Goal: Information Seeking & Learning: Learn about a topic

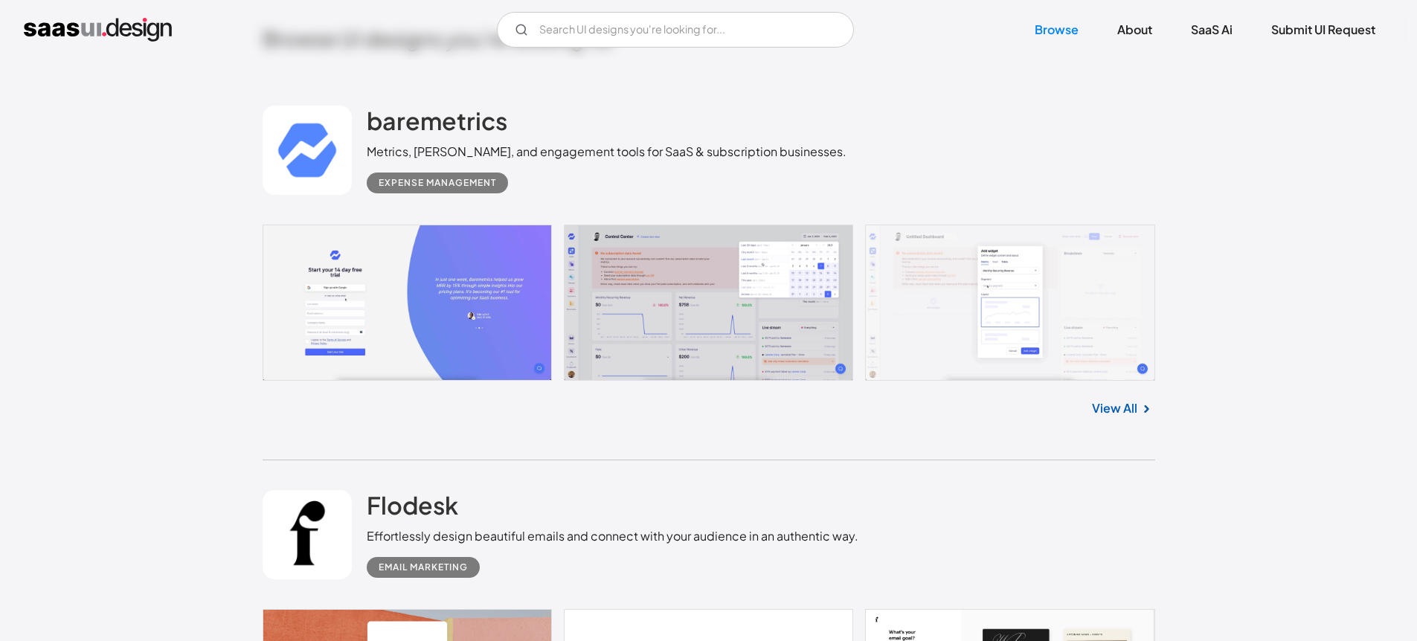
scroll to position [410, 0]
click at [1112, 411] on link "View All" at bounding box center [1114, 408] width 45 height 18
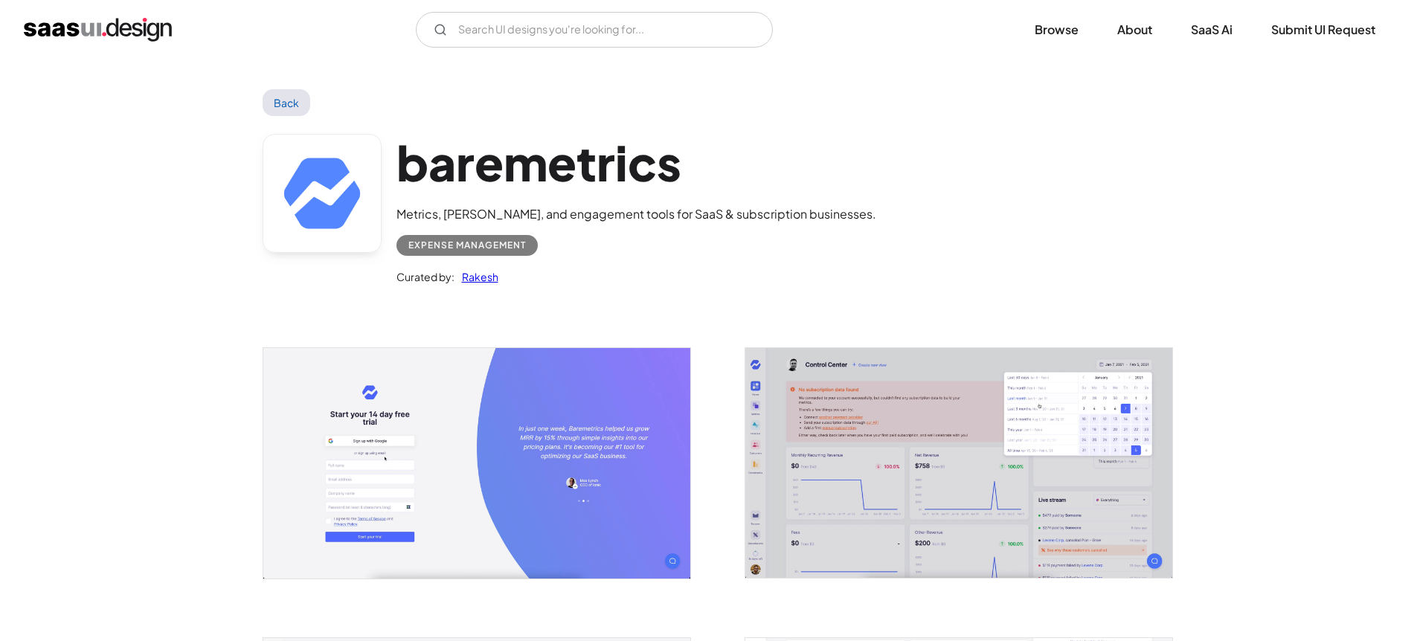
click at [475, 428] on img "open lightbox" at bounding box center [476, 463] width 427 height 230
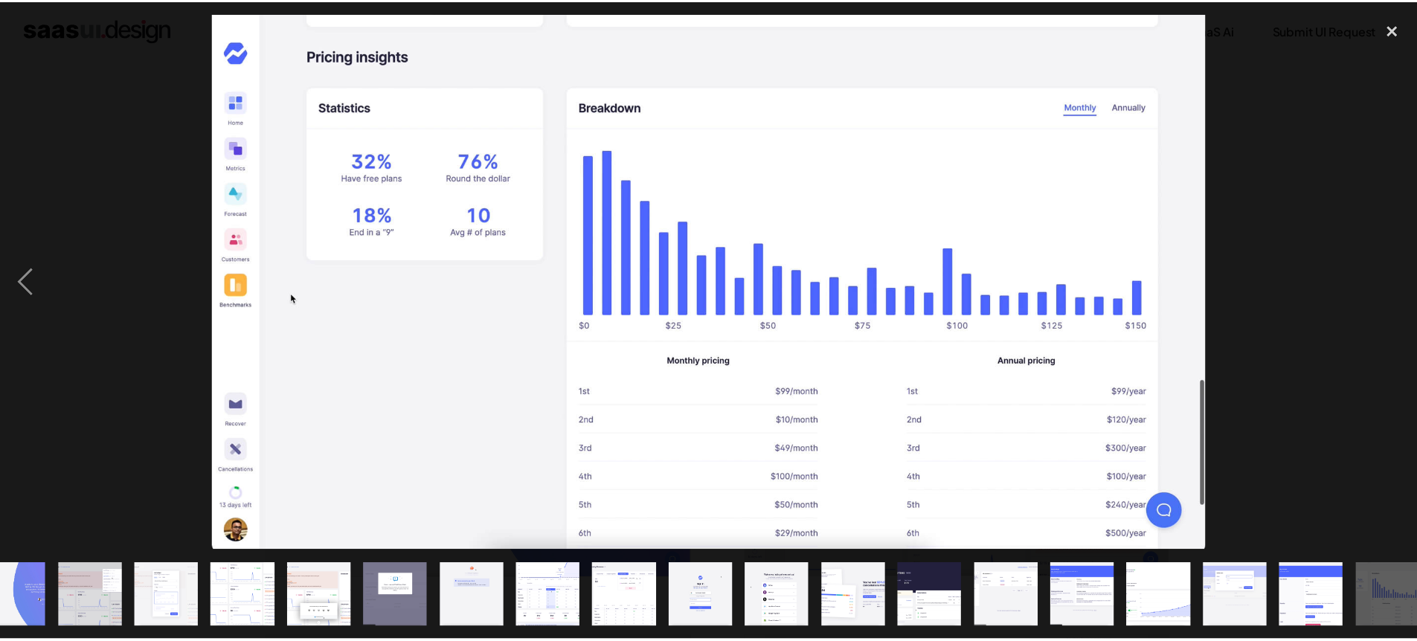
scroll to position [0, 46]
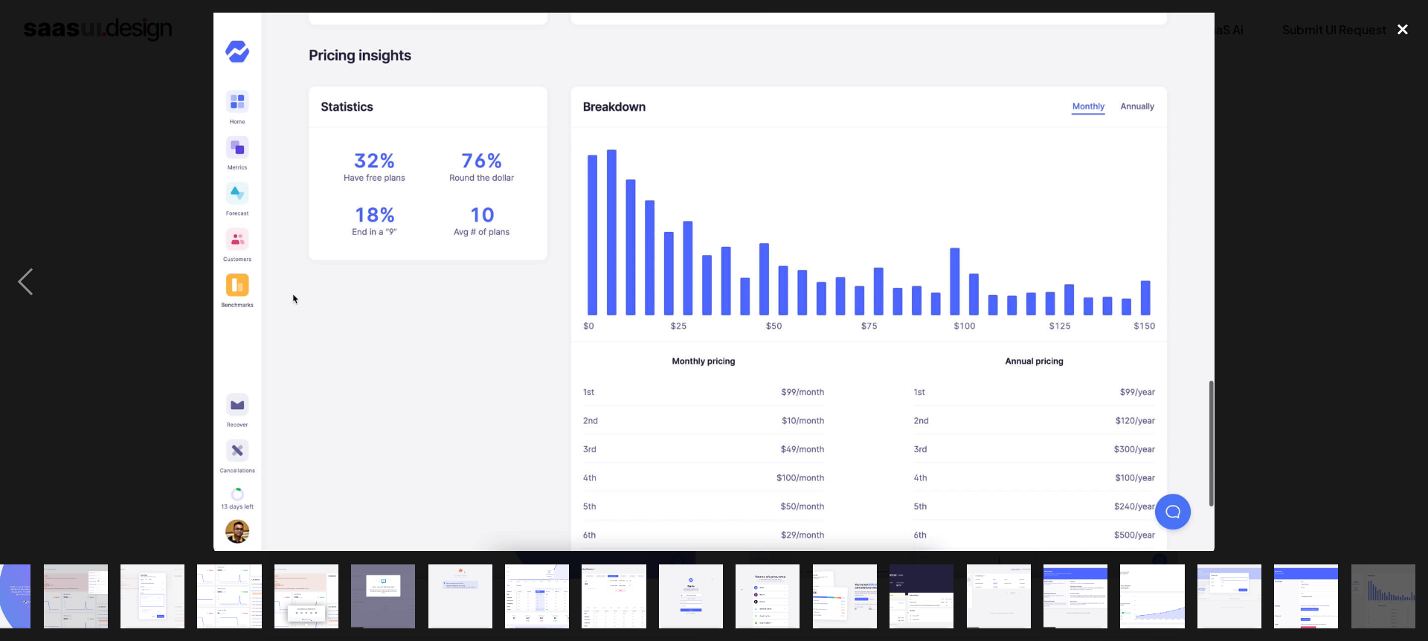
click at [1416, 24] on div "close lightbox" at bounding box center [1403, 29] width 51 height 33
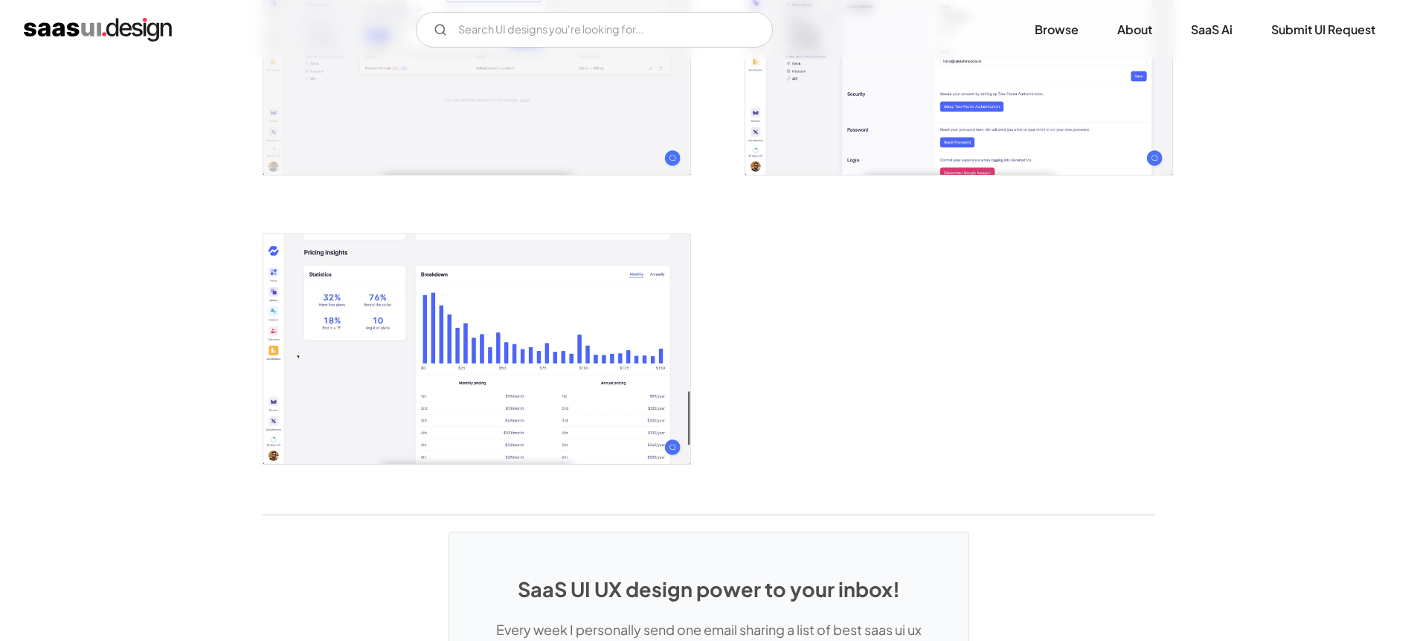
scroll to position [2871, 0]
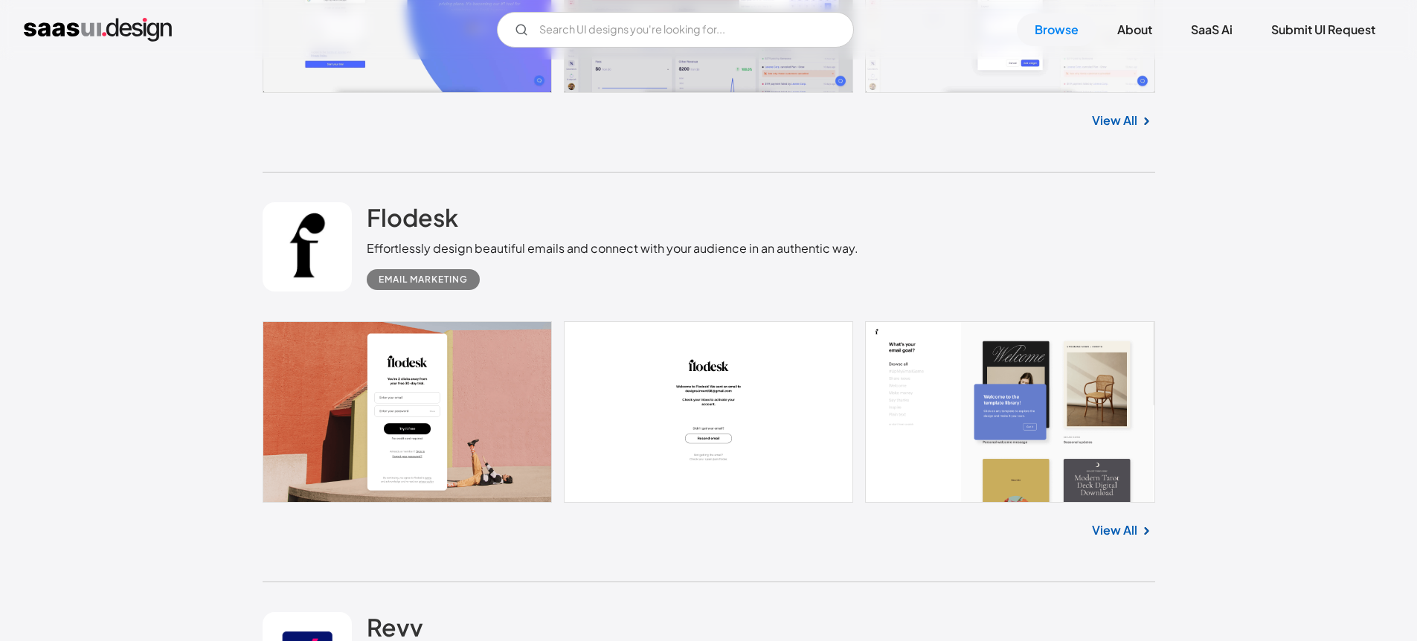
scroll to position [702, 0]
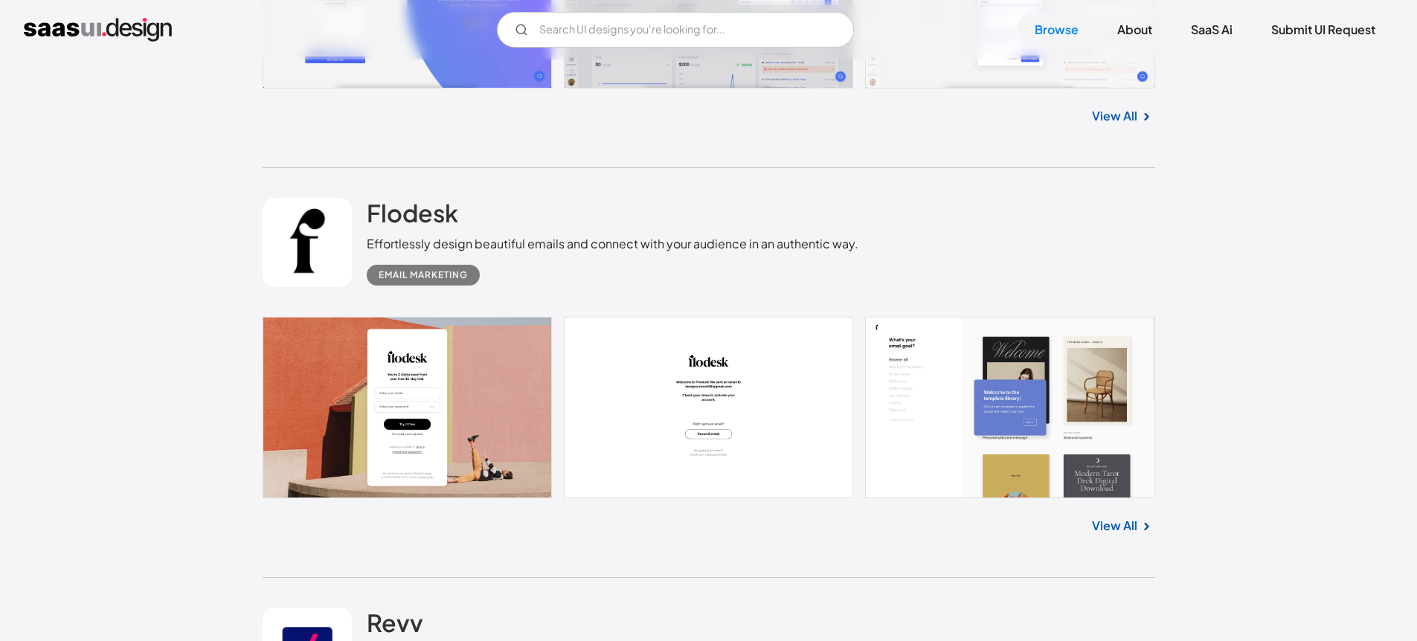
click at [475, 408] on link at bounding box center [709, 407] width 893 height 181
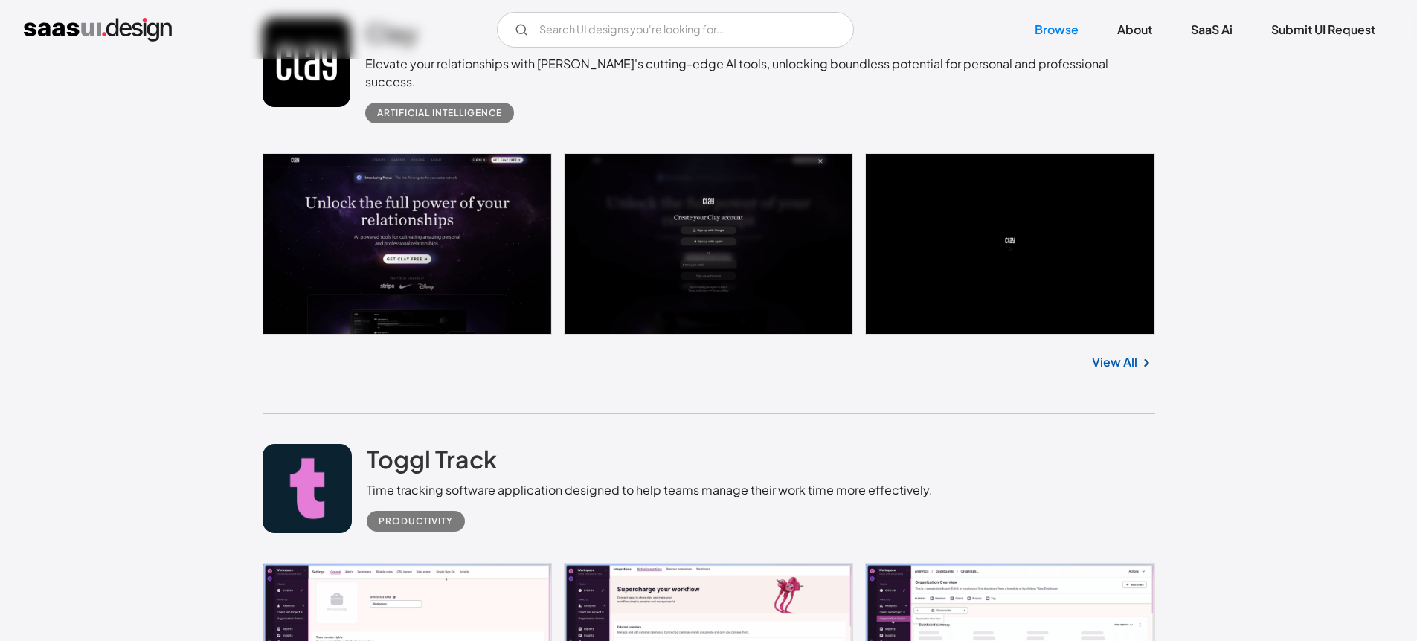
scroll to position [35795, 0]
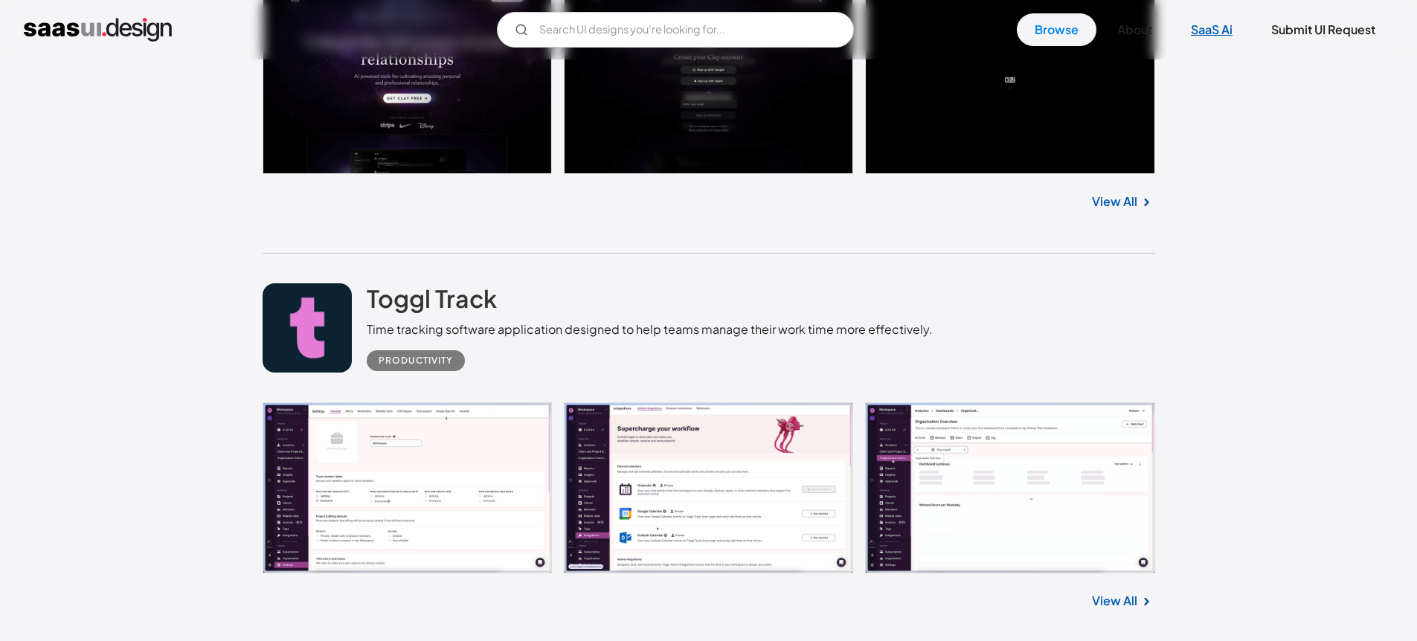
click at [1206, 20] on link "SaaS Ai" at bounding box center [1211, 29] width 77 height 33
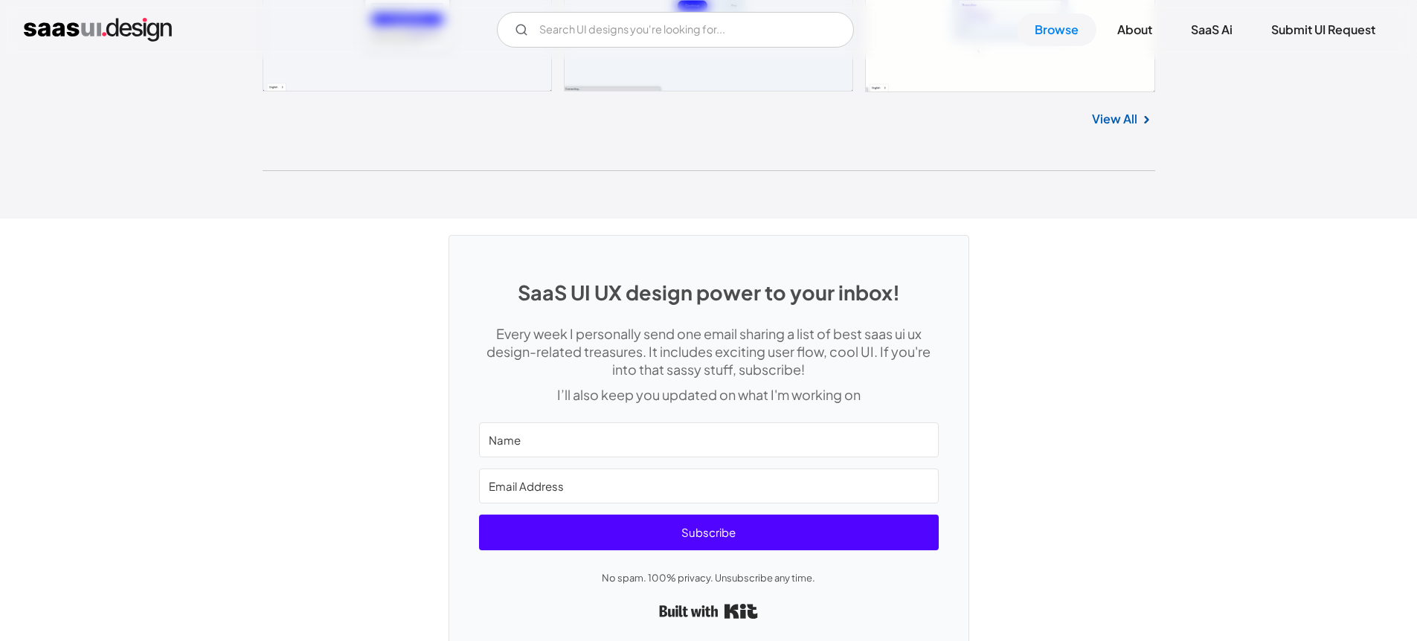
scroll to position [39714, 0]
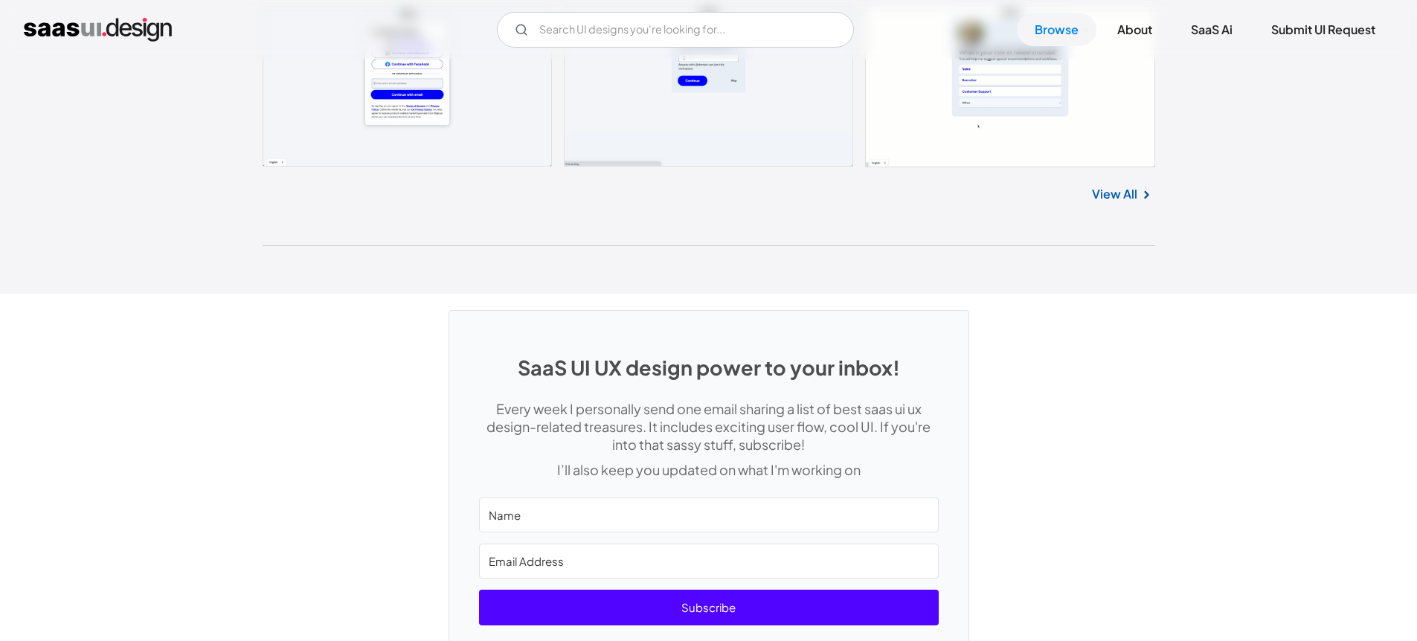
click at [1087, 173] on div "View All" at bounding box center [709, 191] width 893 height 49
click at [1101, 185] on link "View All" at bounding box center [1114, 194] width 45 height 18
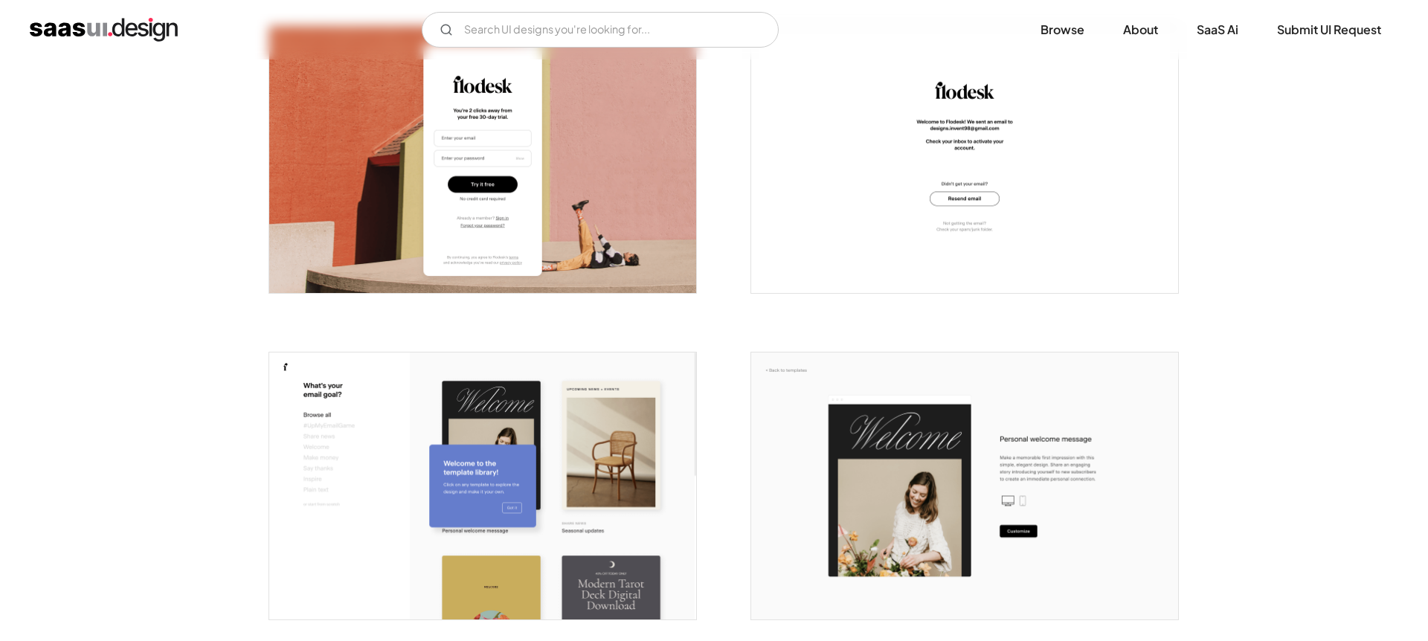
scroll to position [462, 0]
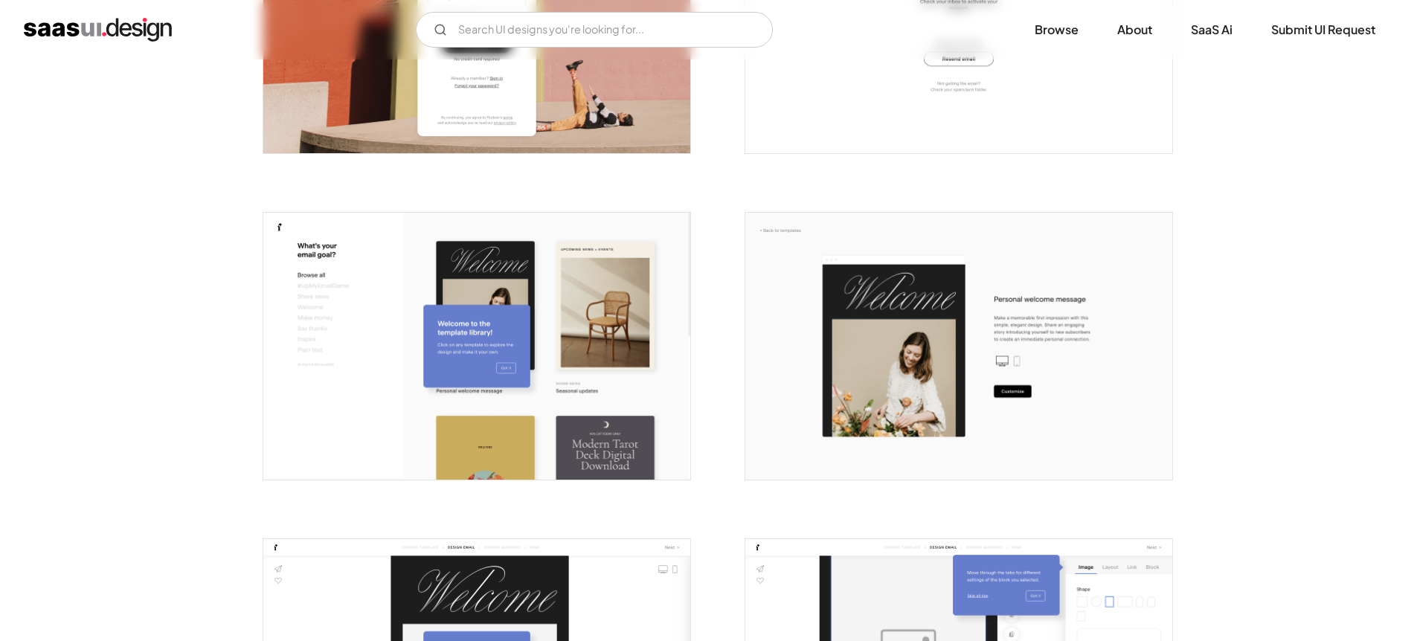
click at [620, 302] on img "open lightbox" at bounding box center [476, 346] width 427 height 267
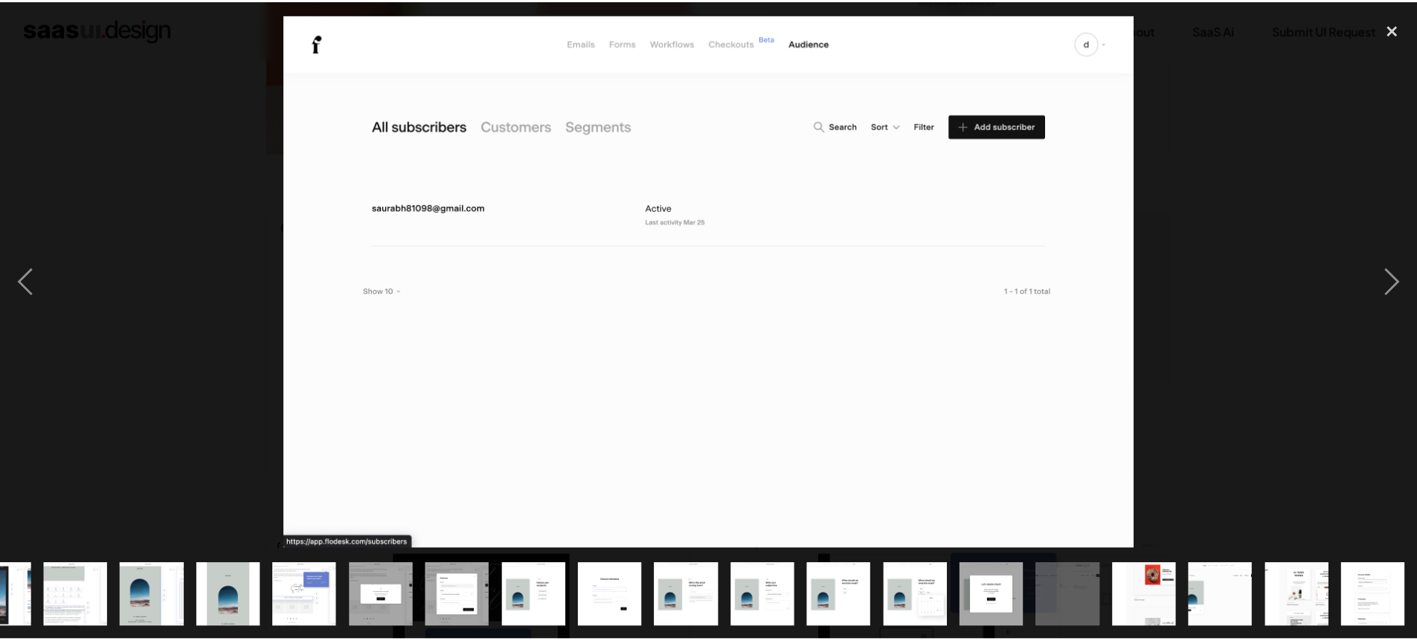
scroll to position [0, 507]
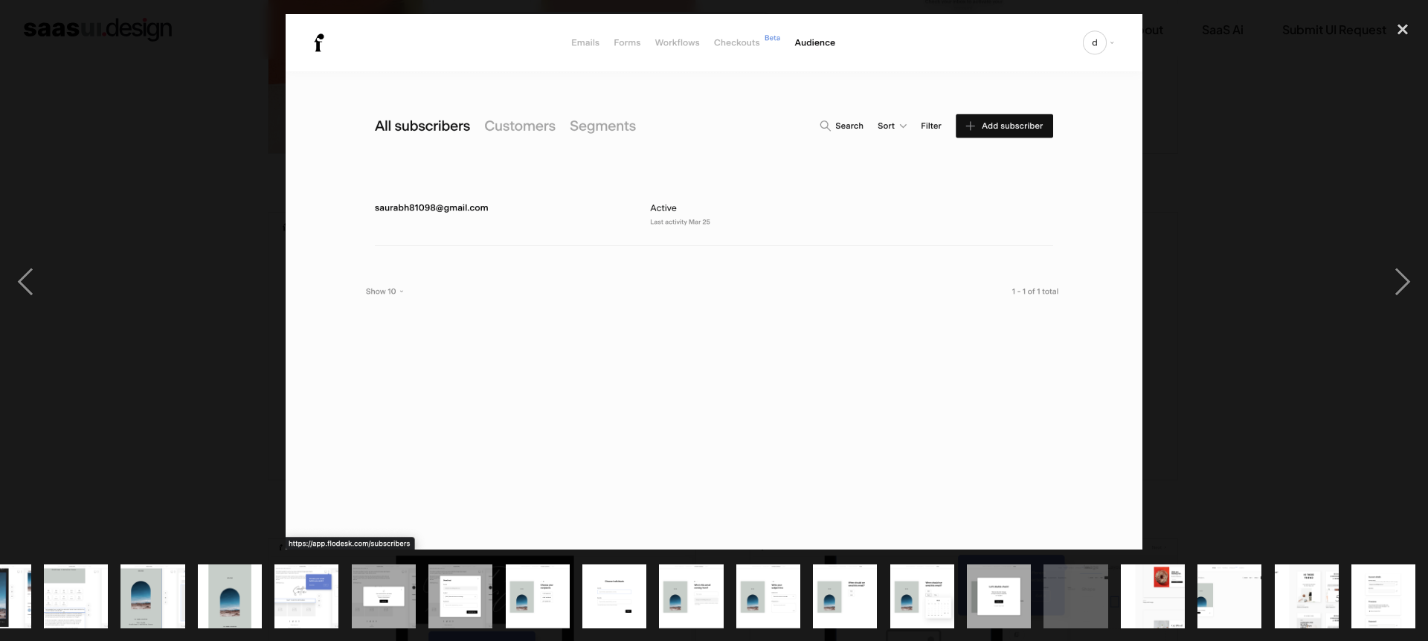
click at [1270, 152] on div at bounding box center [714, 282] width 1428 height 539
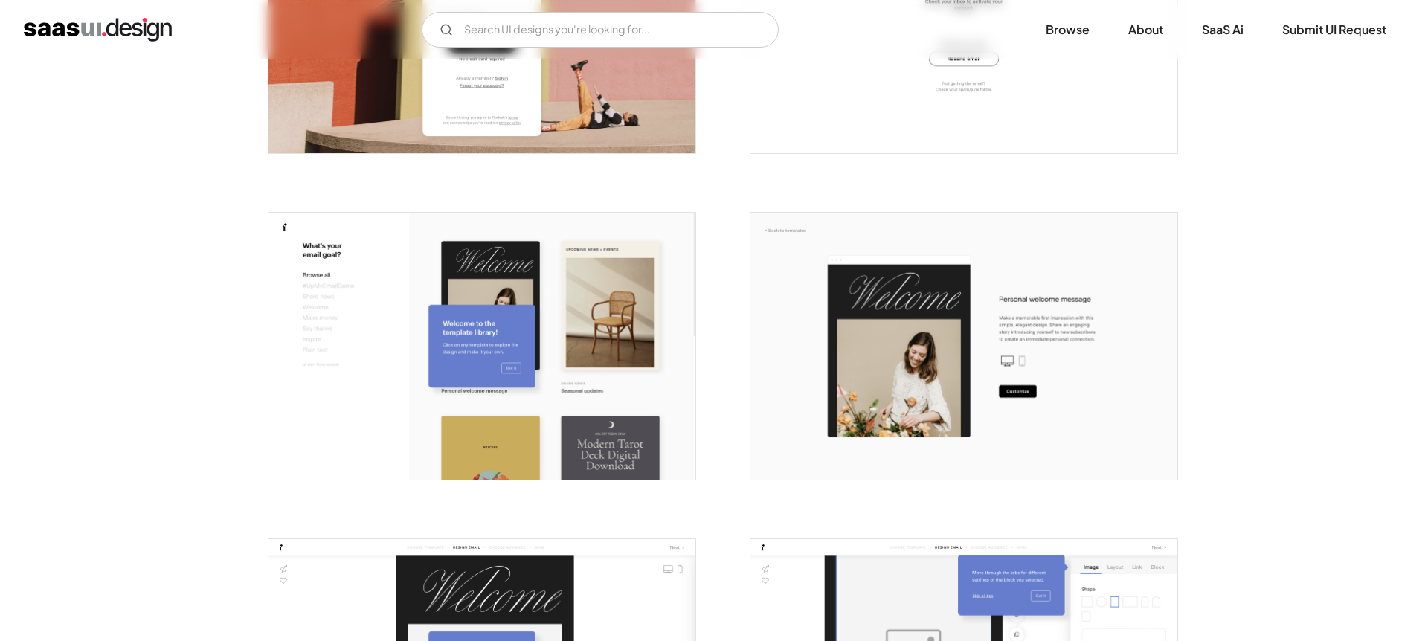
click at [1270, 152] on div at bounding box center [714, 282] width 1428 height 539
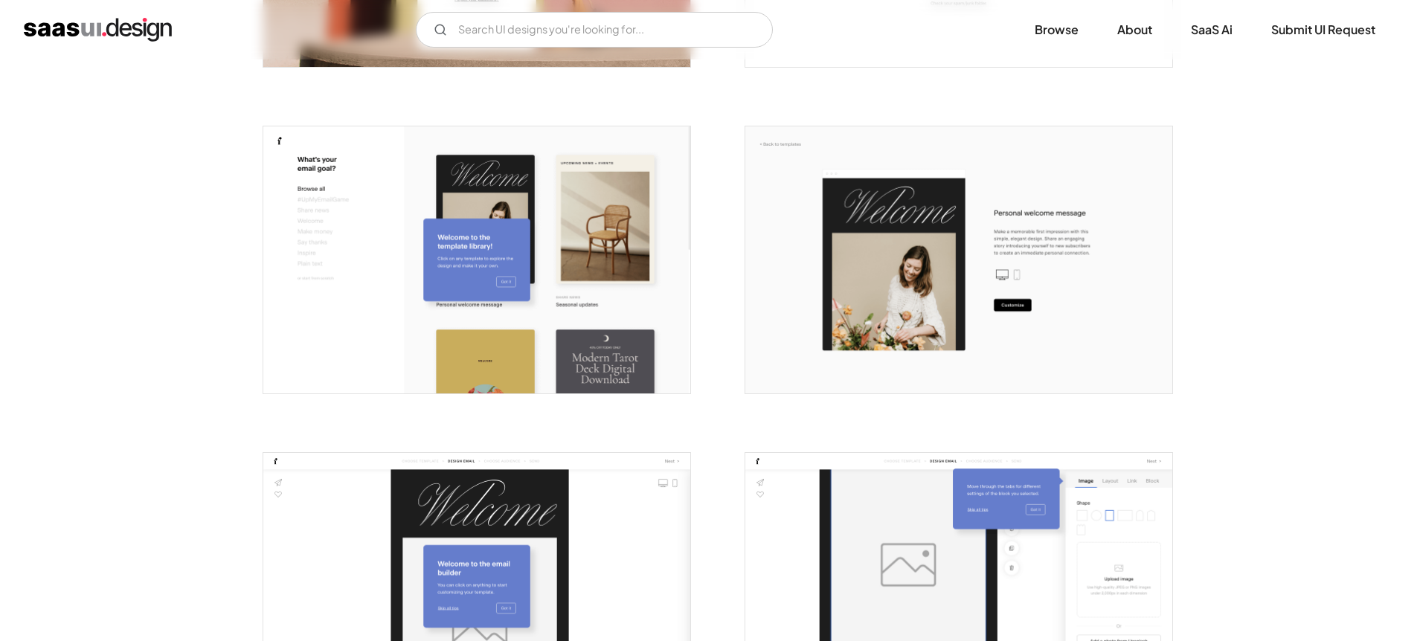
scroll to position [868, 0]
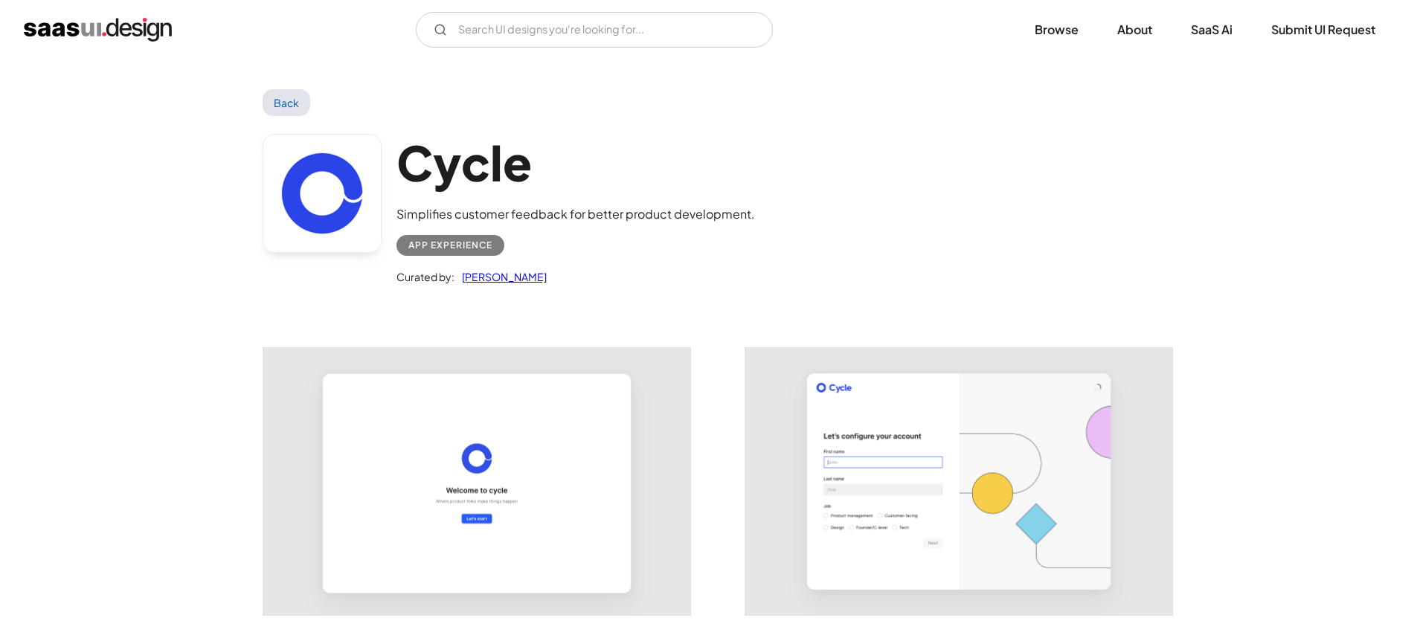
click at [562, 447] on img "open lightbox" at bounding box center [476, 481] width 427 height 267
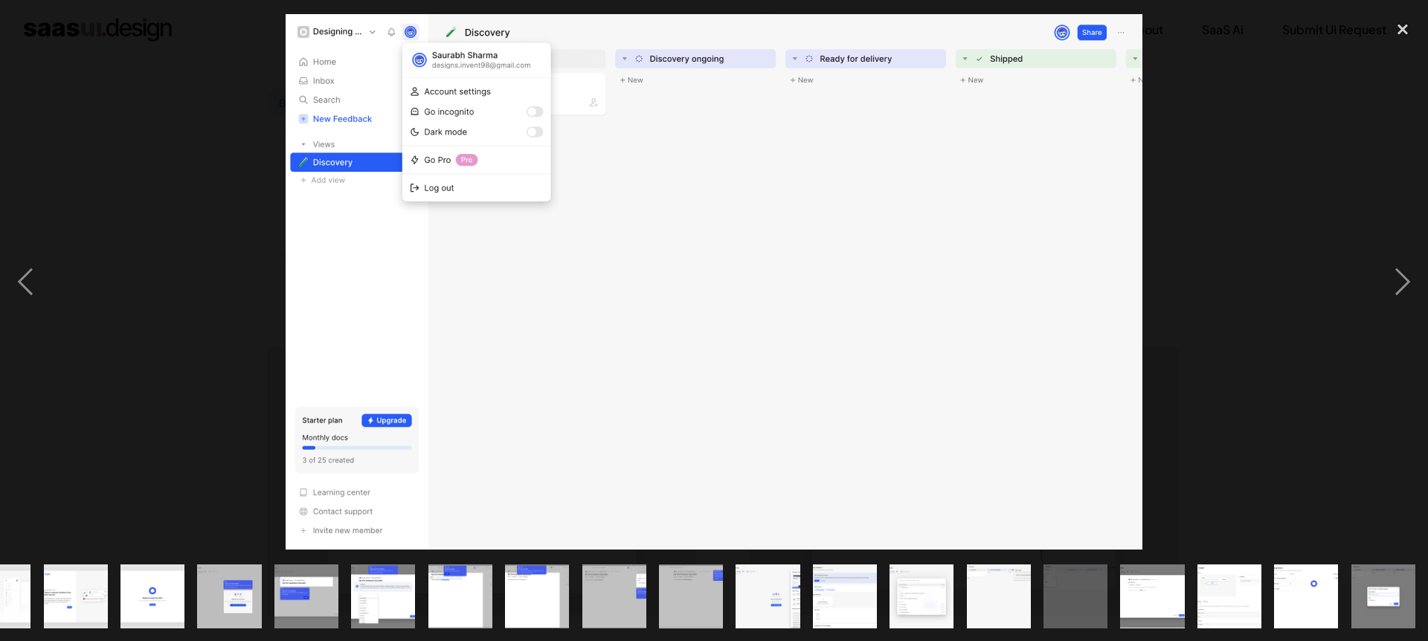
scroll to position [0, 431]
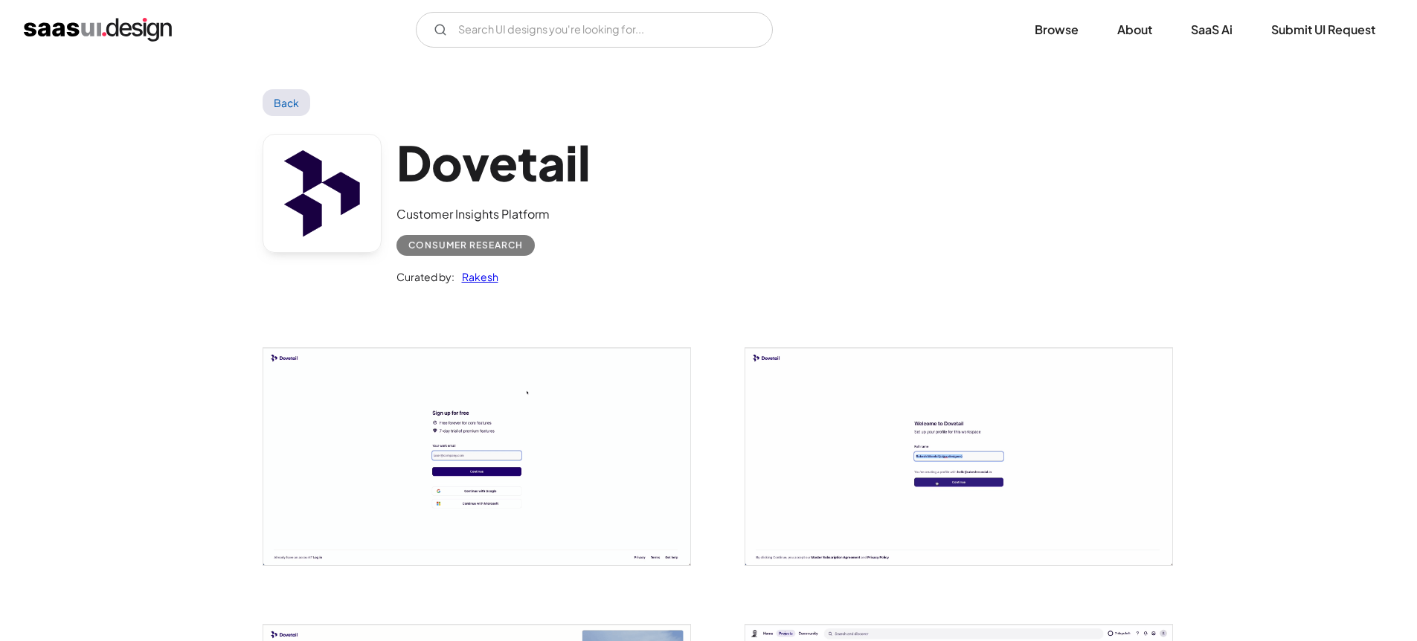
click at [627, 417] on img "open lightbox" at bounding box center [476, 456] width 427 height 217
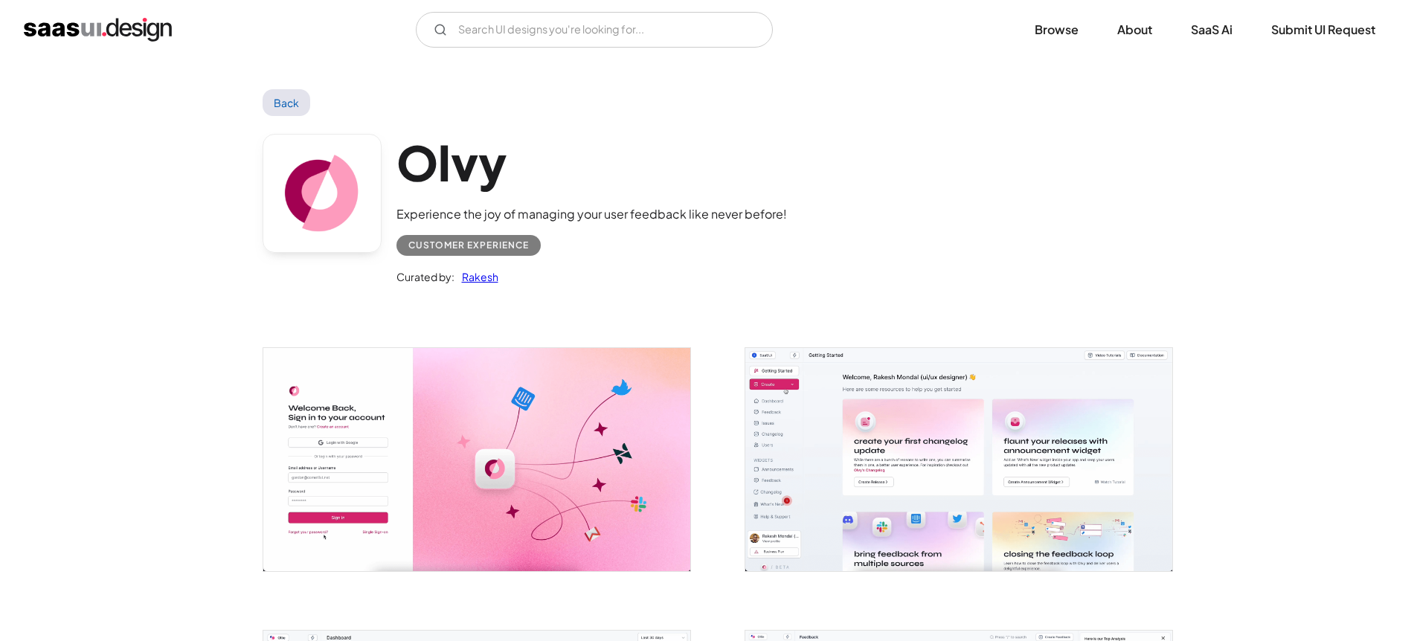
click at [568, 378] on img "open lightbox" at bounding box center [476, 459] width 427 height 222
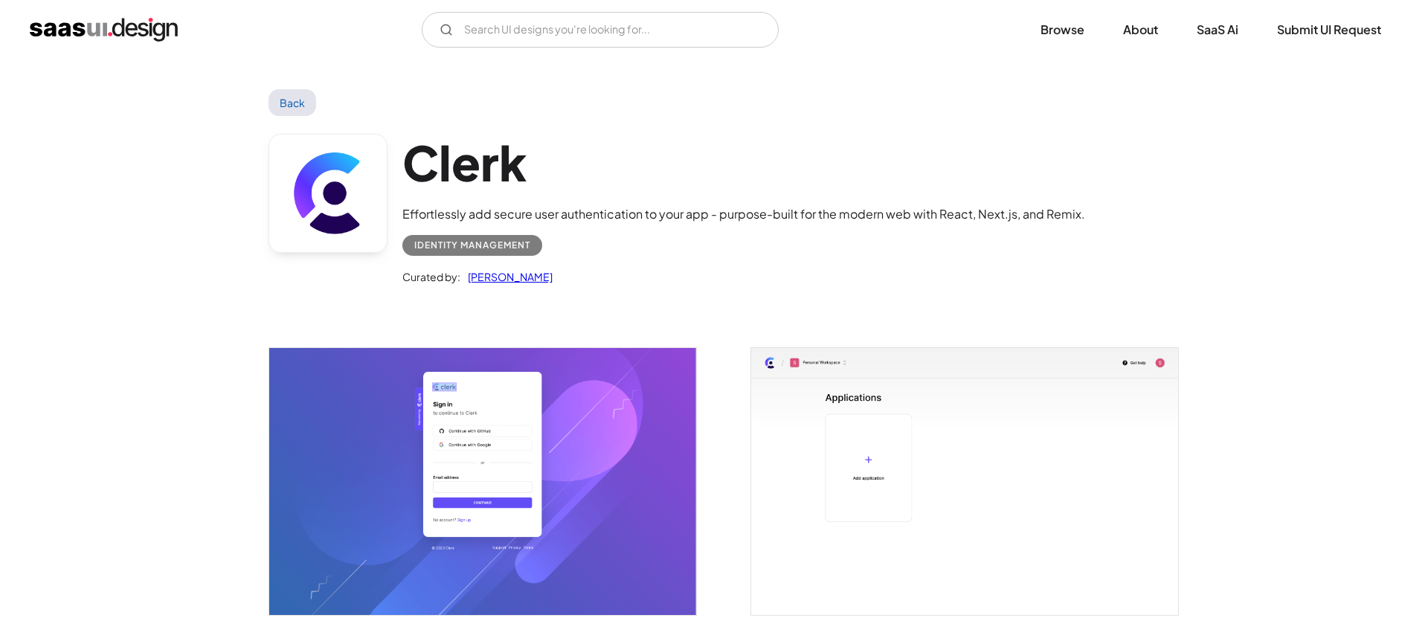
scroll to position [185, 0]
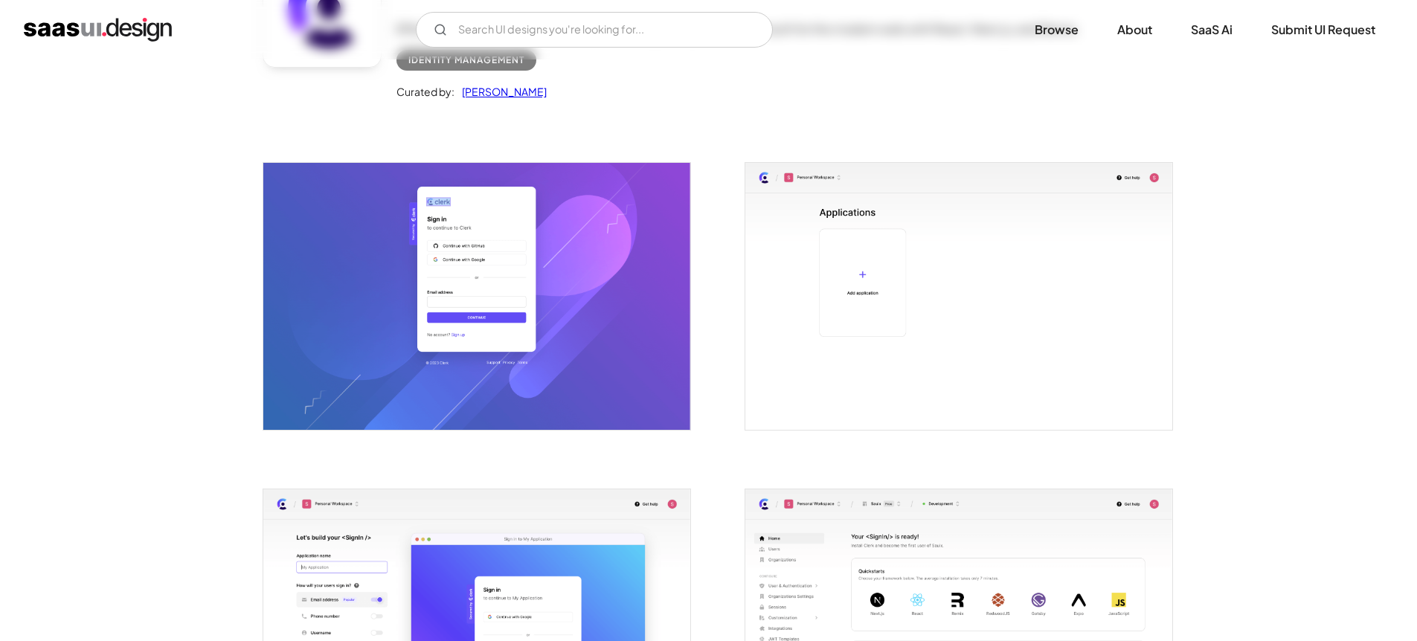
click at [610, 292] on img "open lightbox" at bounding box center [476, 296] width 427 height 267
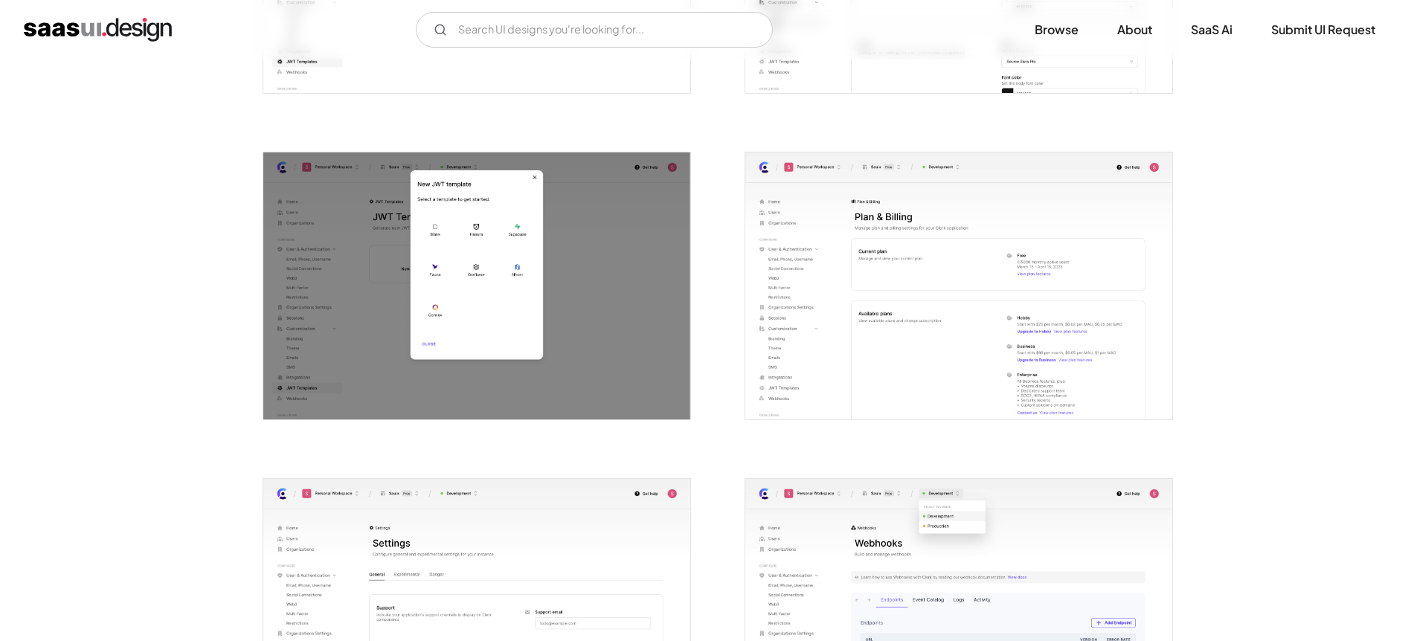
scroll to position [3134, 0]
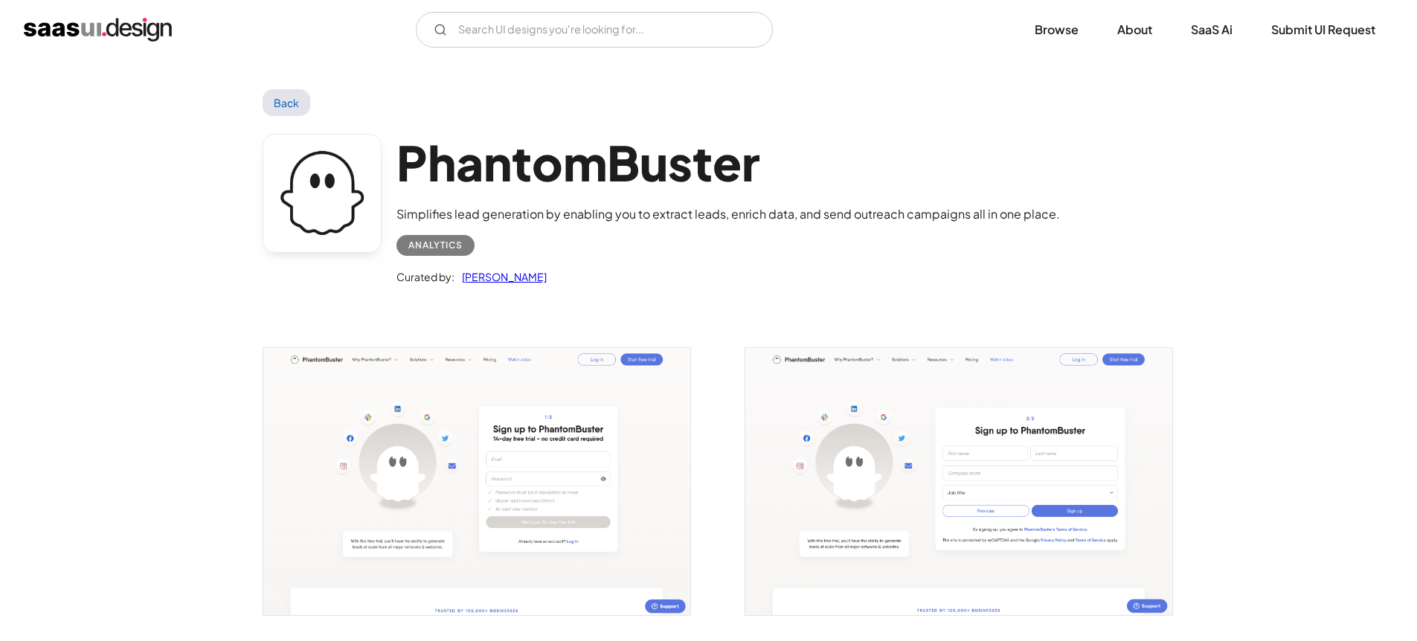
click at [503, 463] on img "open lightbox" at bounding box center [476, 481] width 427 height 267
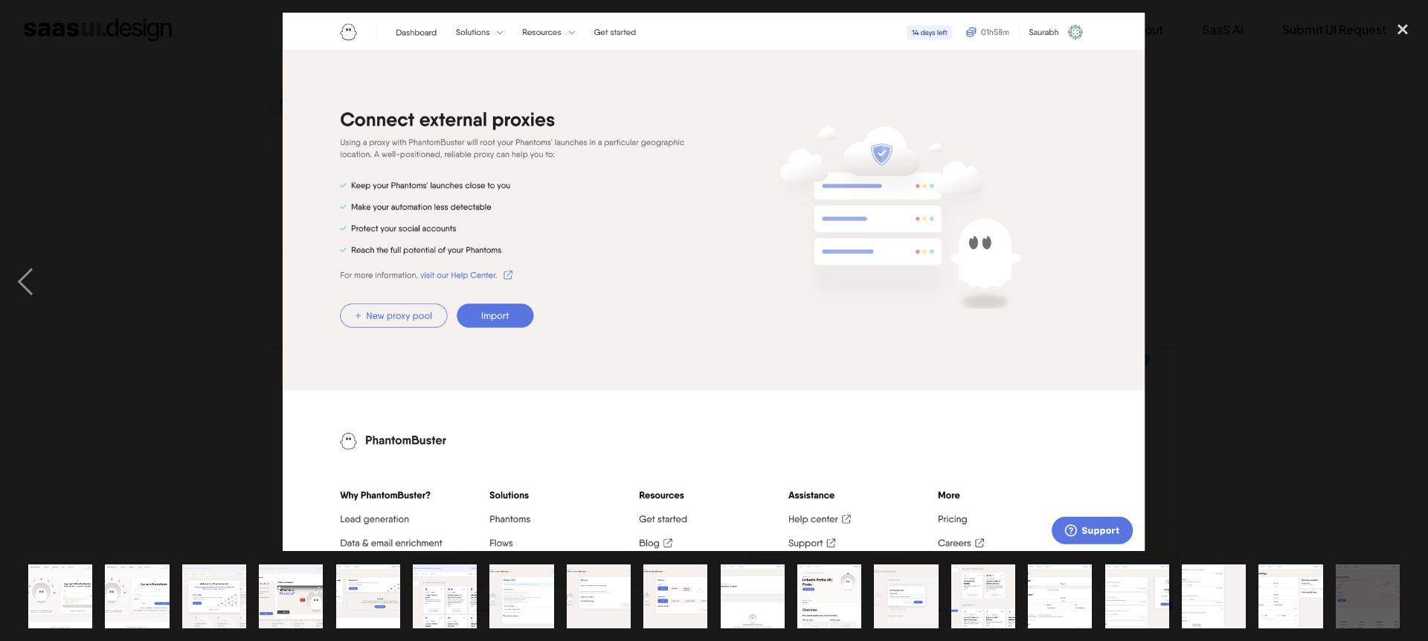
click at [986, 591] on img "show item 13 of 18" at bounding box center [983, 597] width 103 height 64
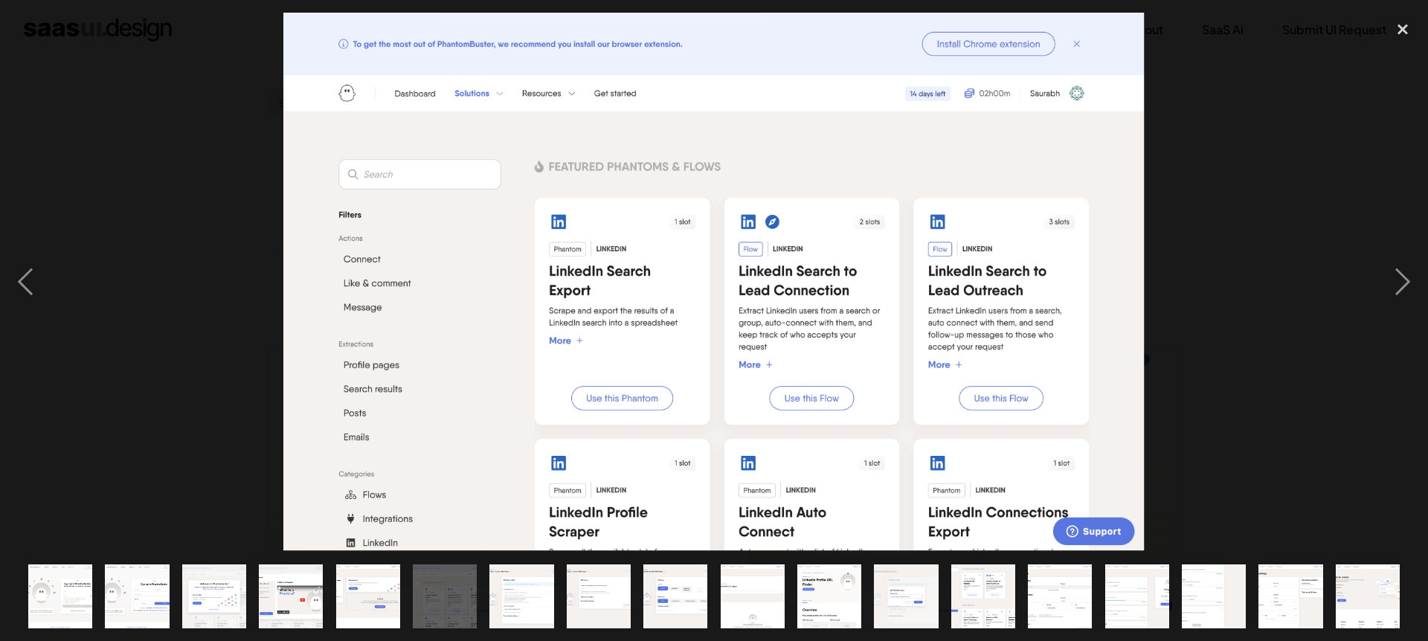
click at [986, 591] on img "show item 13 of 18" at bounding box center [983, 597] width 103 height 64
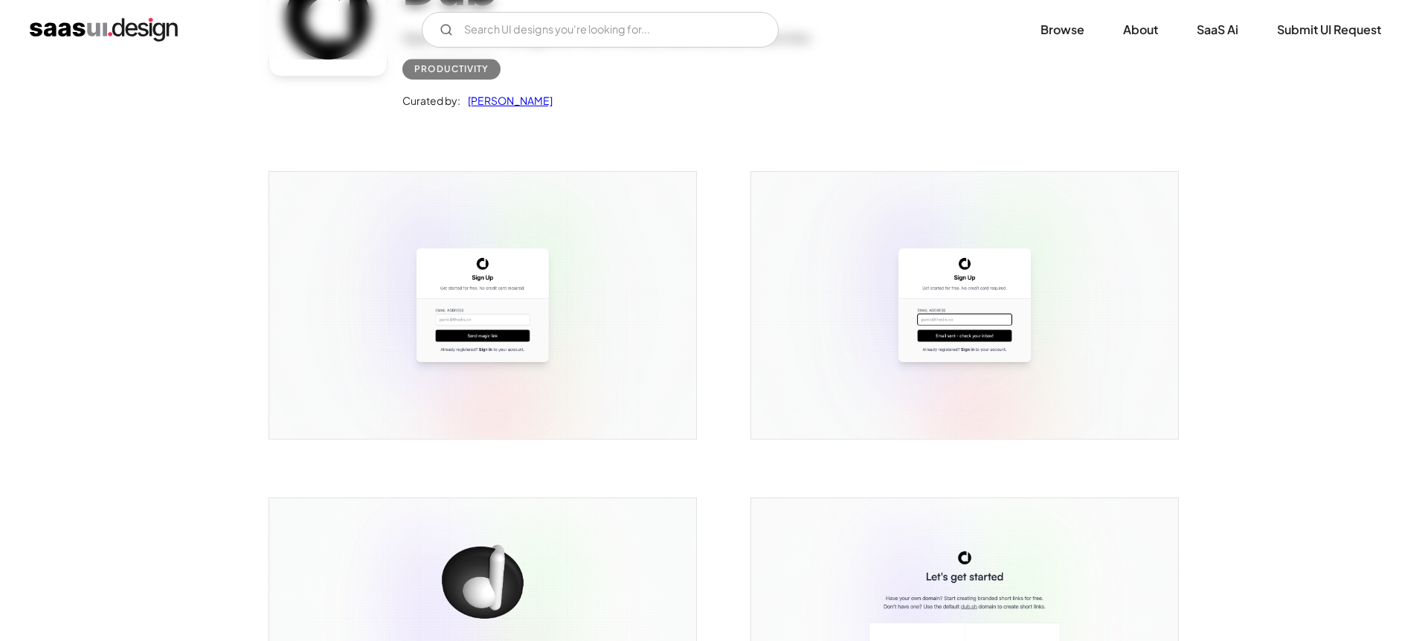
scroll to position [241, 0]
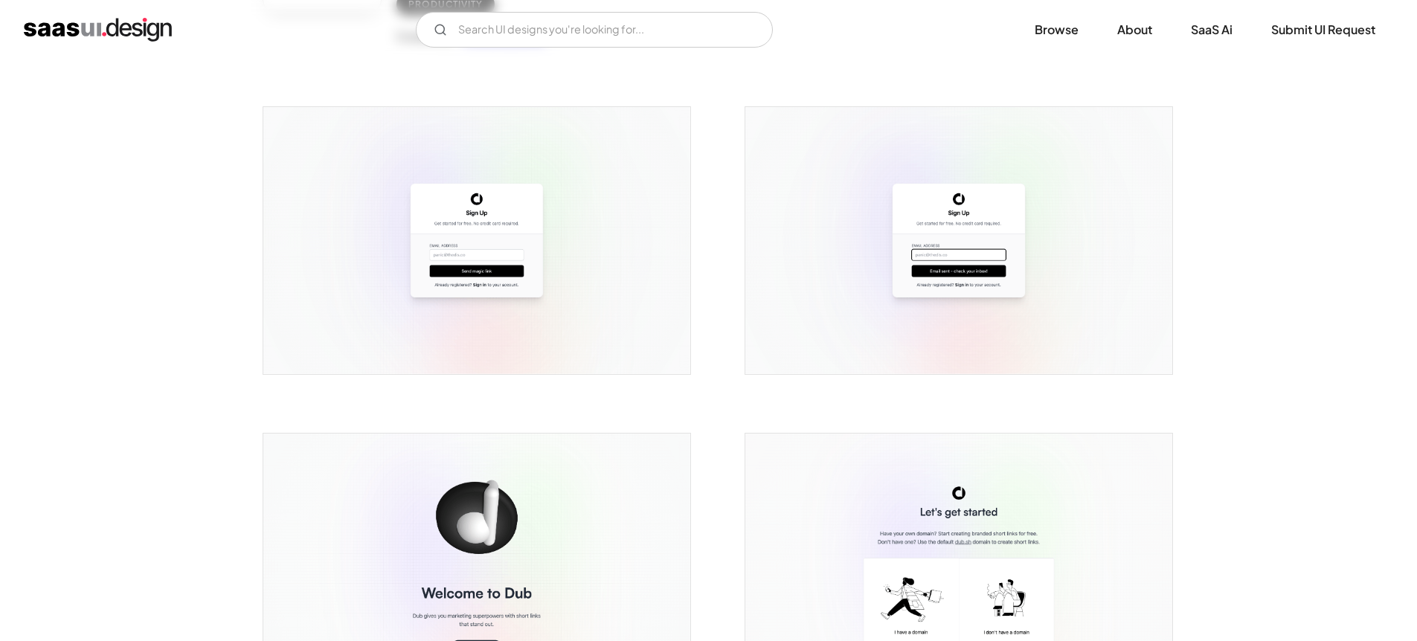
click at [585, 251] on img "open lightbox" at bounding box center [476, 240] width 427 height 267
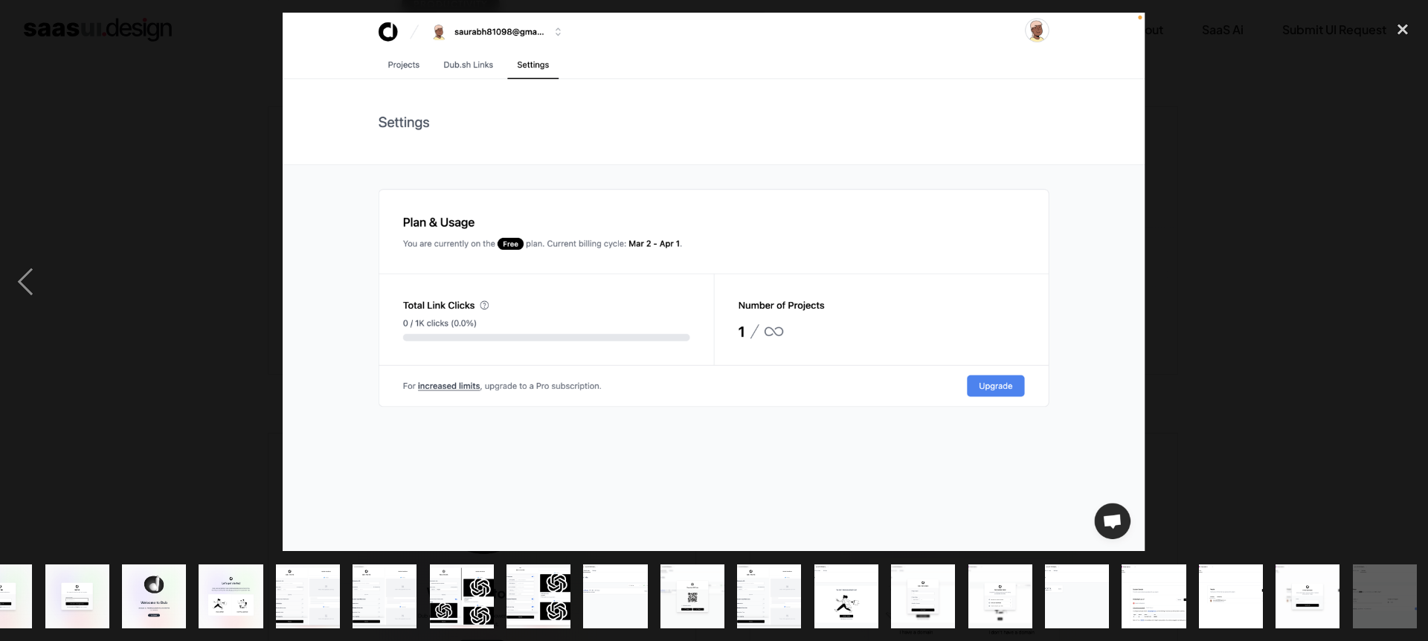
scroll to position [0, 46]
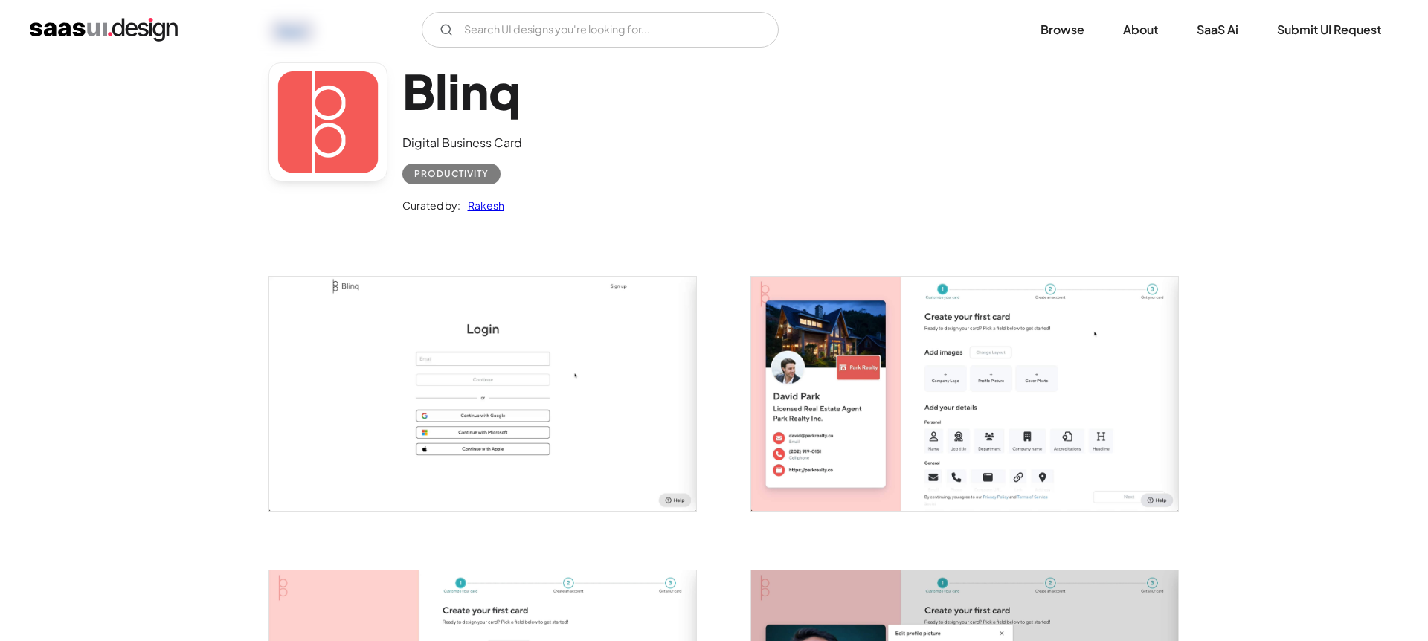
scroll to position [254, 0]
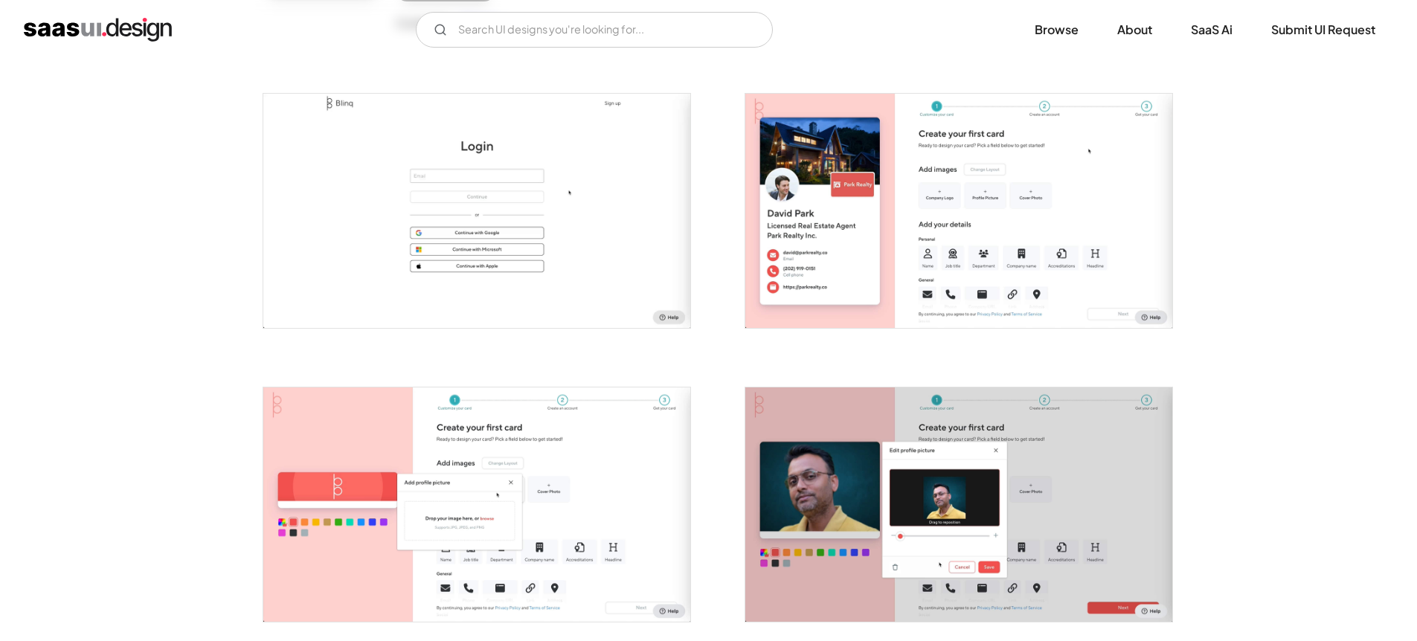
click at [584, 222] on img "open lightbox" at bounding box center [476, 211] width 427 height 234
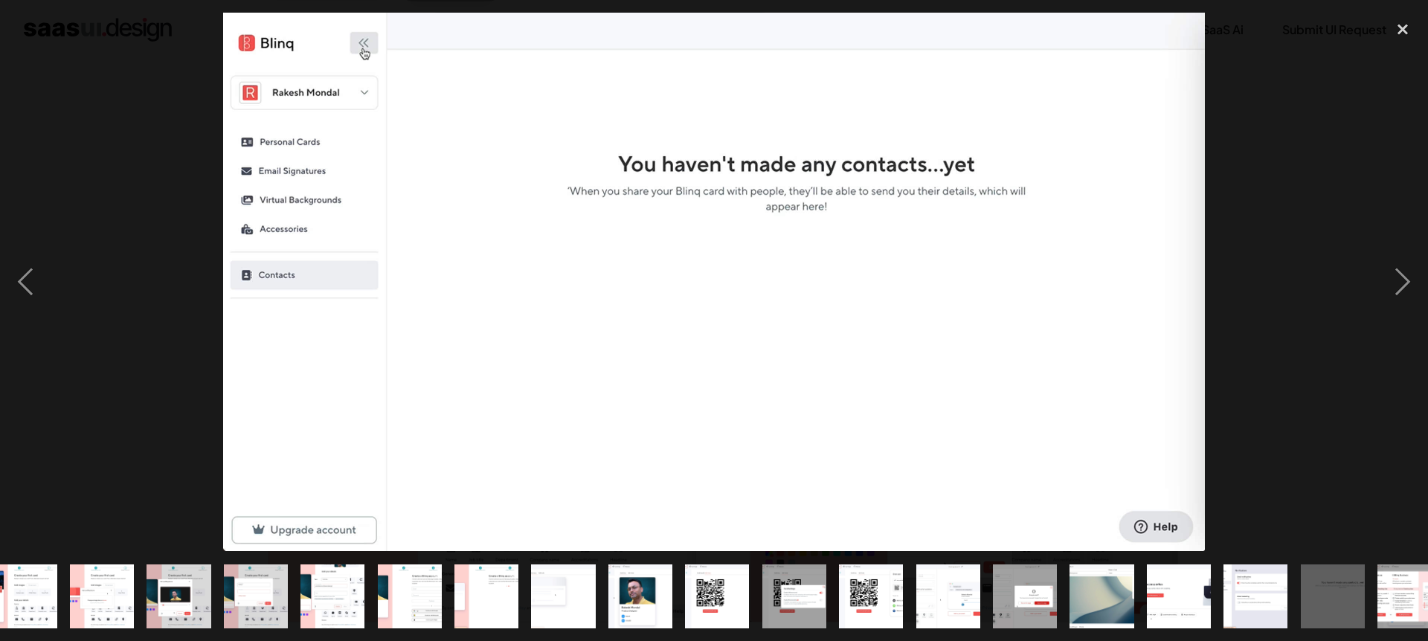
scroll to position [0, 123]
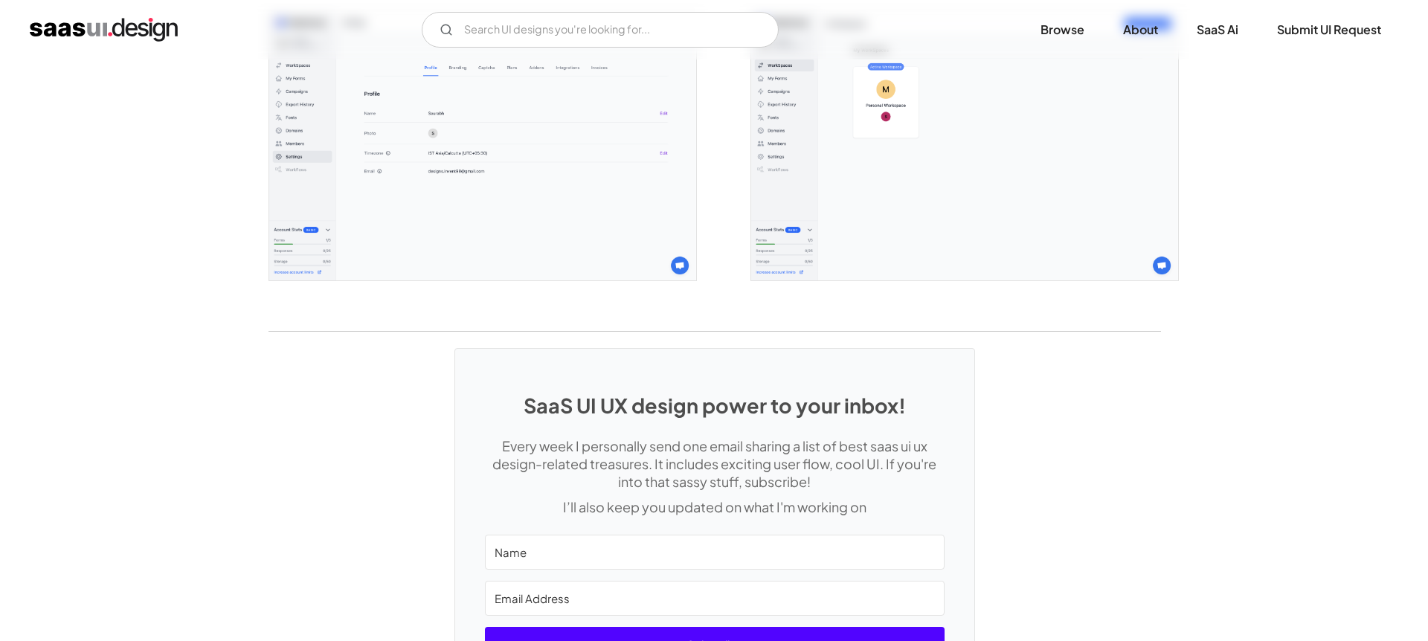
scroll to position [3944, 0]
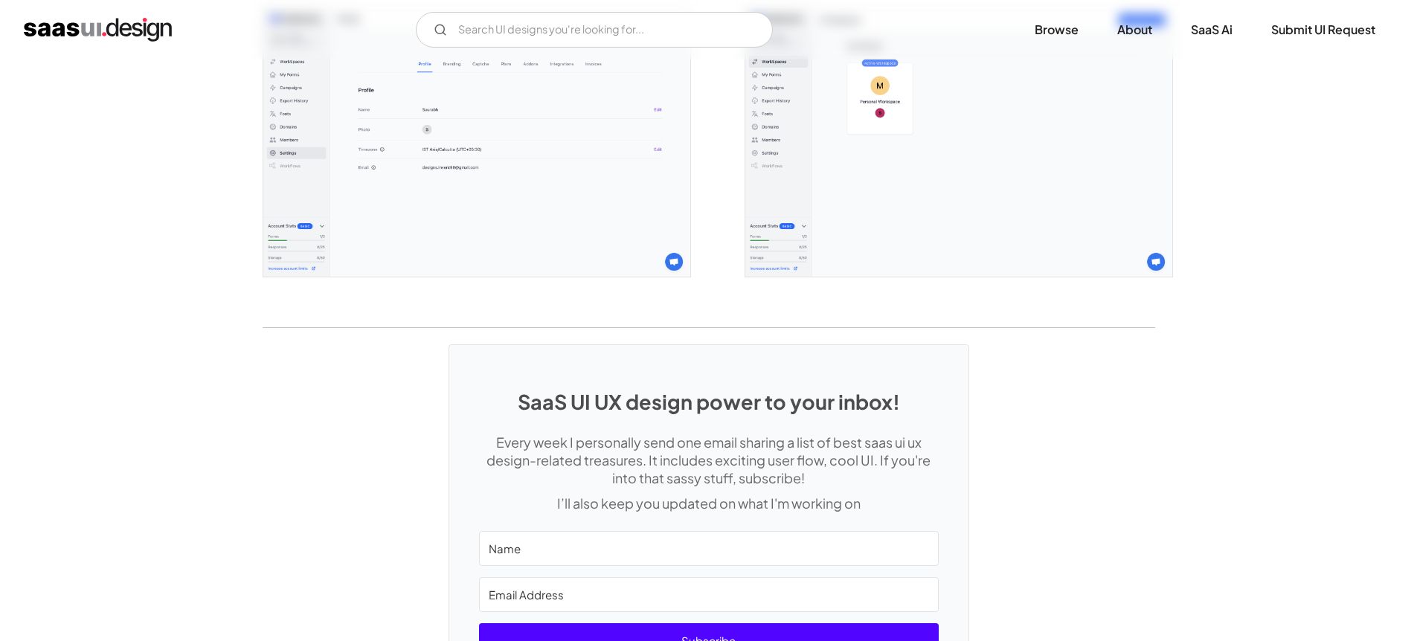
click at [544, 196] on img "open lightbox" at bounding box center [476, 143] width 427 height 267
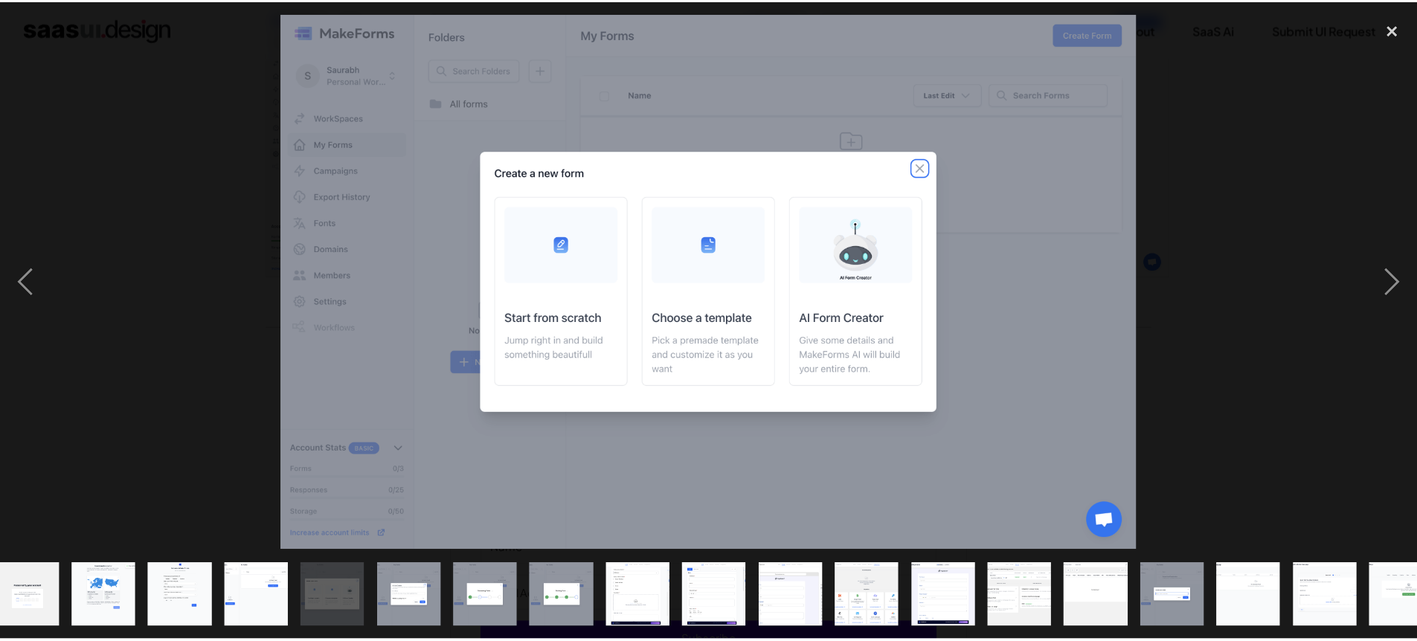
scroll to position [0, 0]
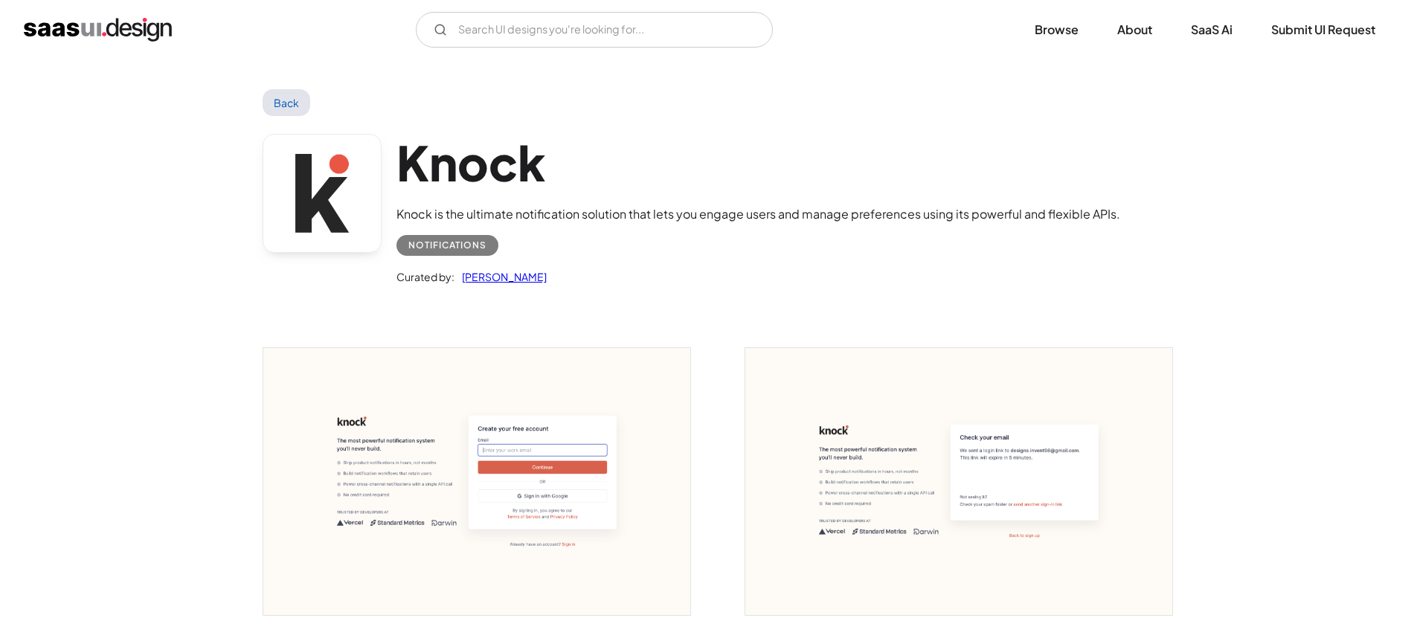
click at [565, 440] on img "open lightbox" at bounding box center [476, 481] width 427 height 267
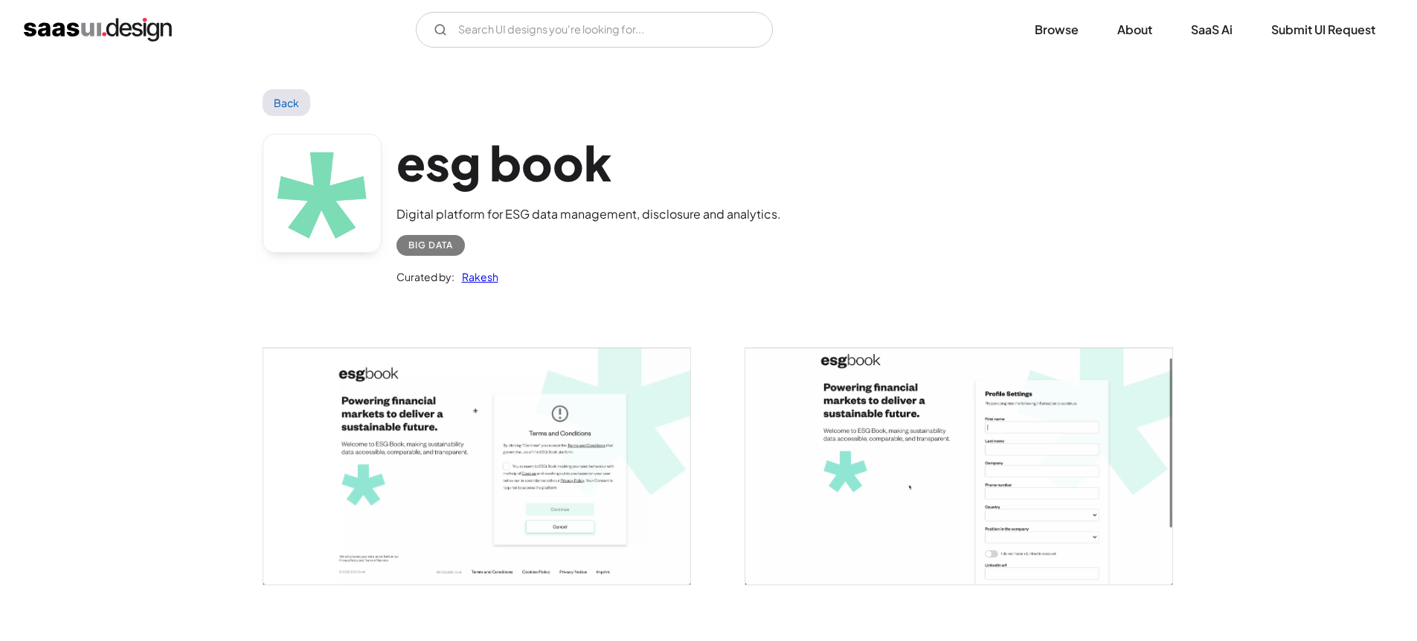
click at [560, 441] on img "open lightbox" at bounding box center [476, 466] width 427 height 237
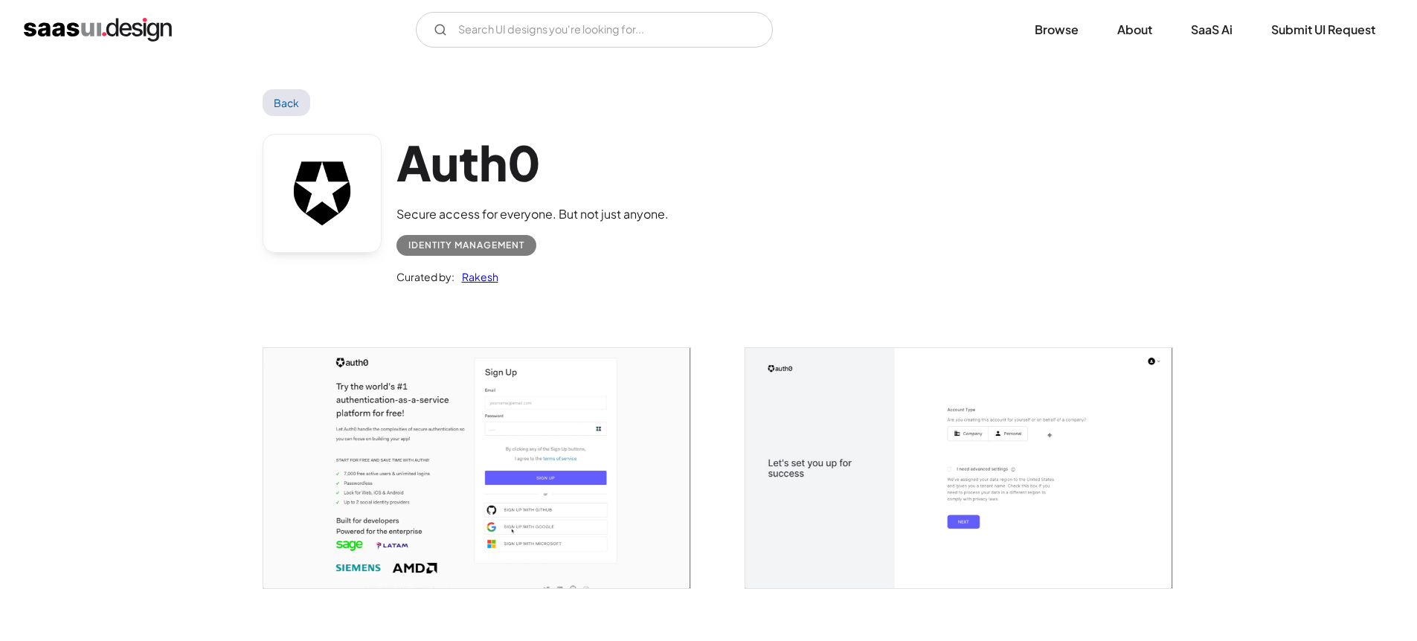
click at [472, 404] on img "open lightbox" at bounding box center [476, 468] width 427 height 240
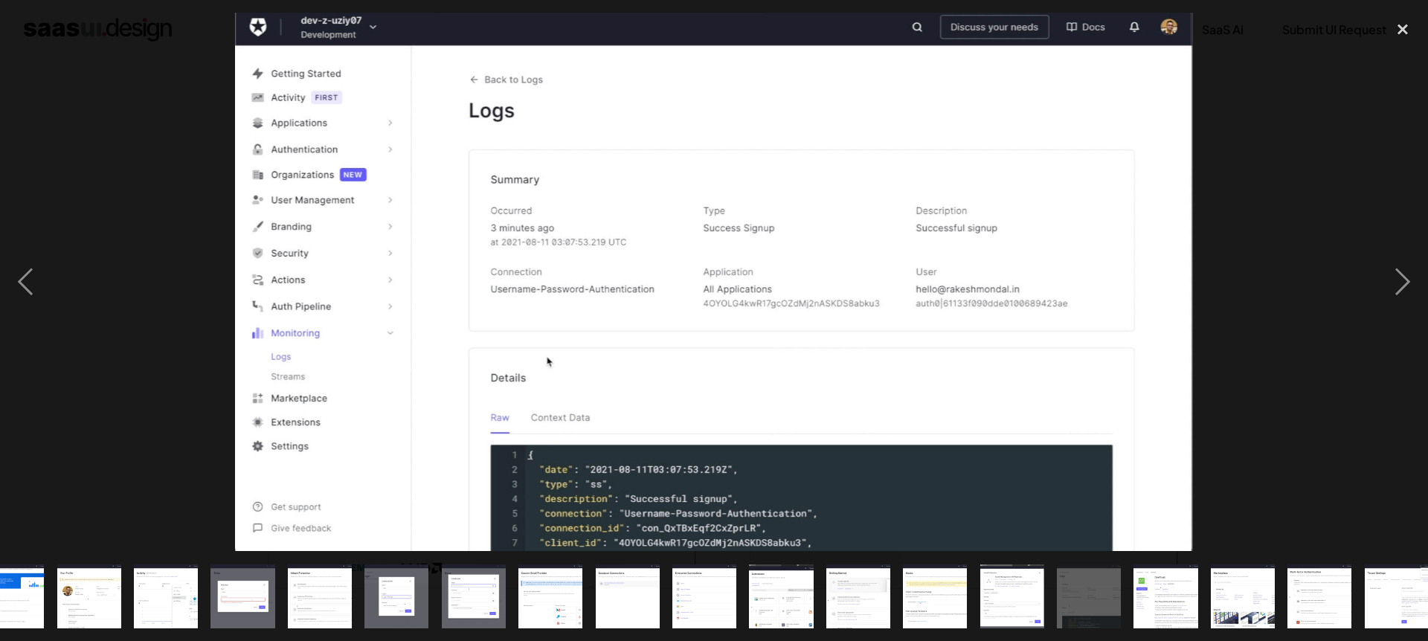
scroll to position [0, 431]
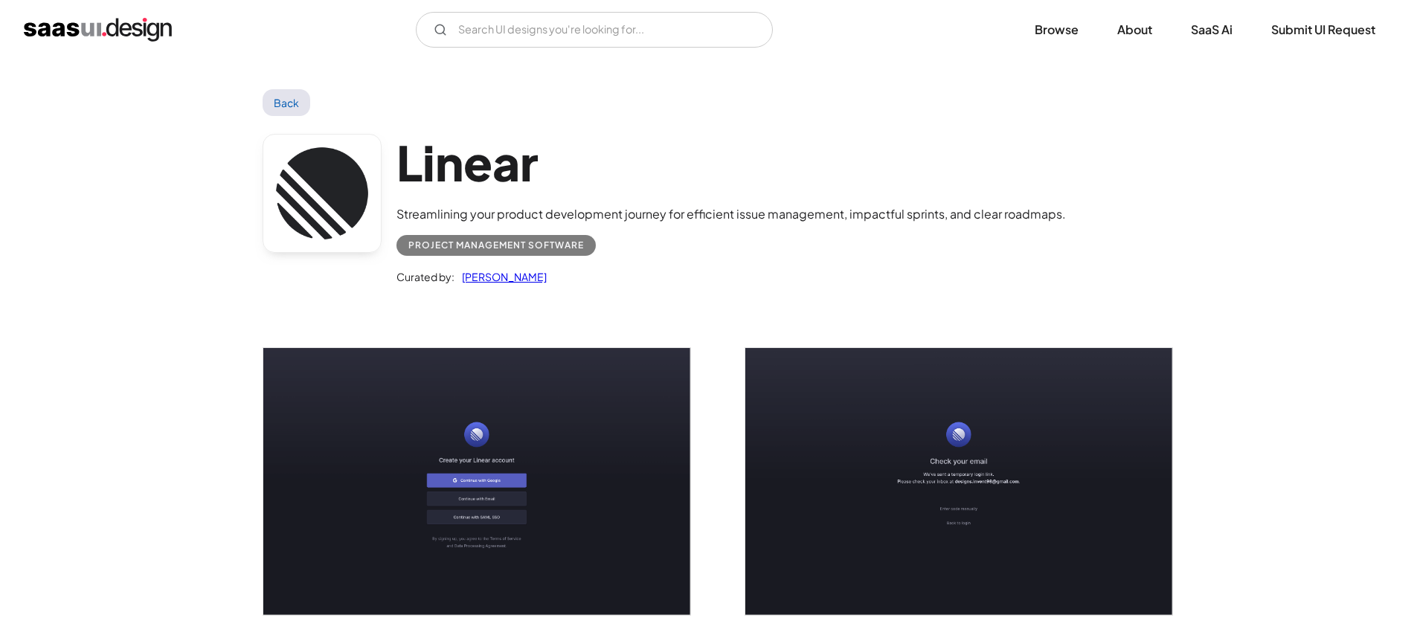
click at [588, 431] on img "open lightbox" at bounding box center [476, 481] width 427 height 267
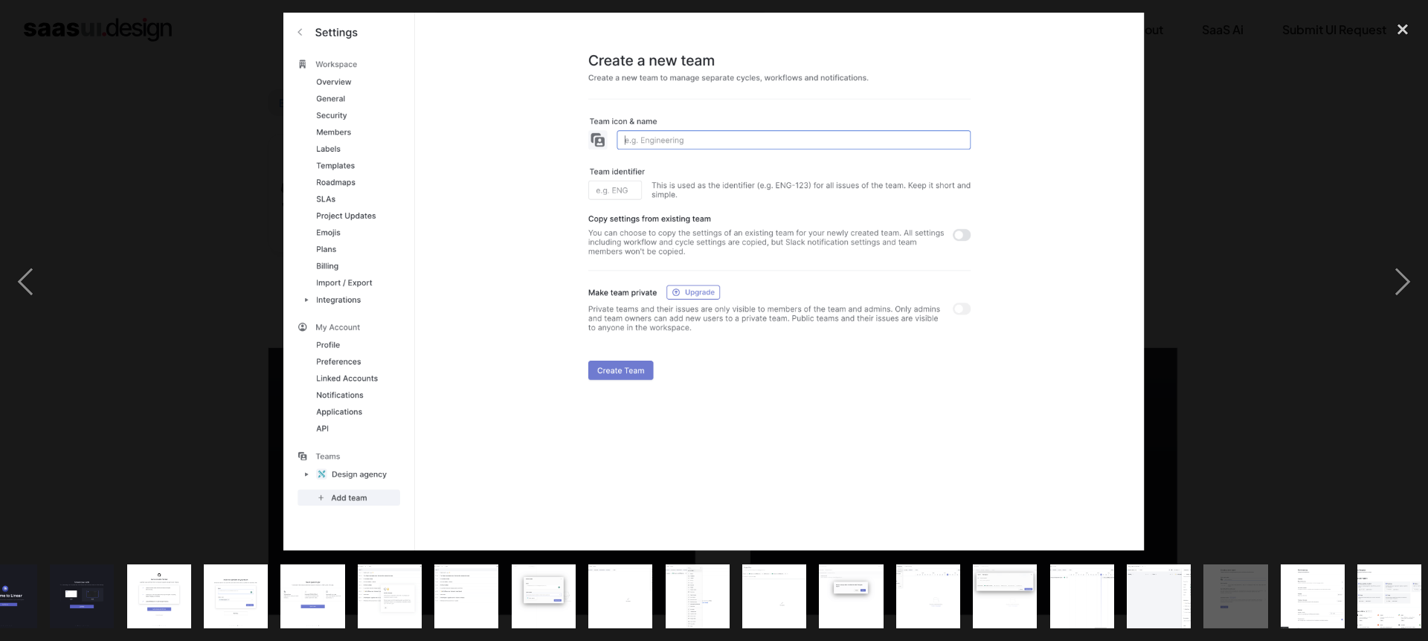
scroll to position [0, 354]
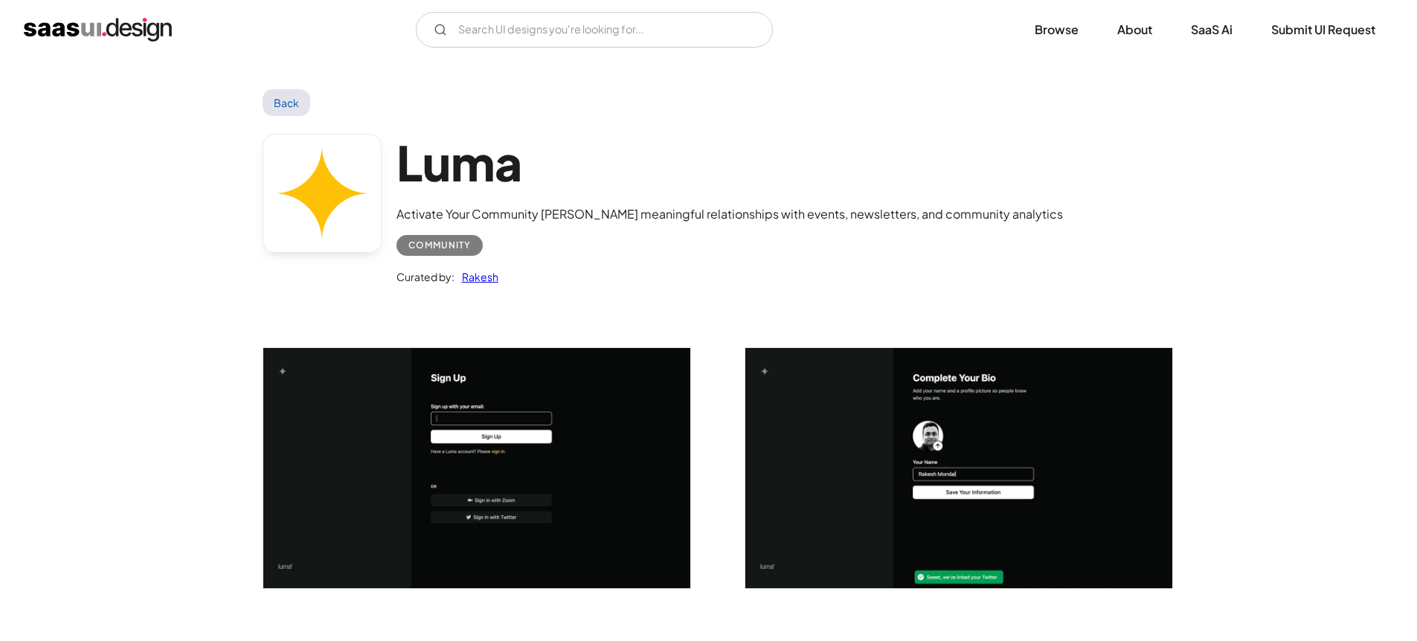
click at [531, 461] on img "open lightbox" at bounding box center [476, 468] width 427 height 240
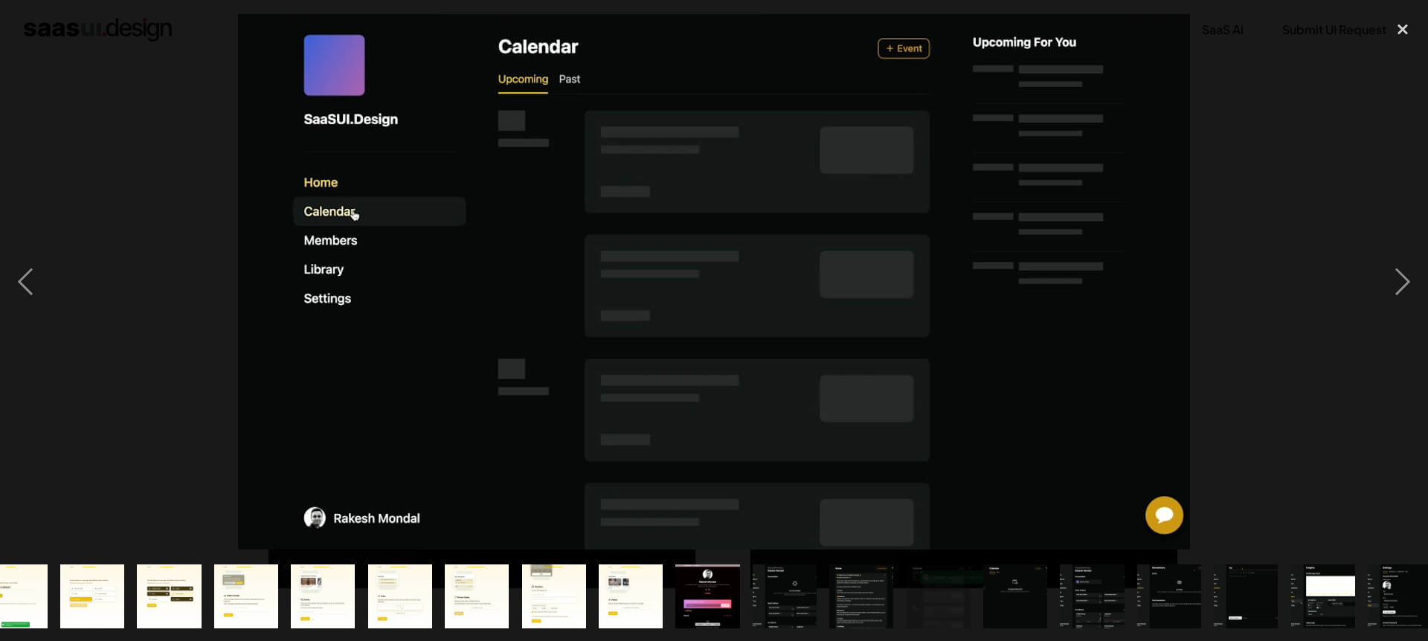
scroll to position [0, 507]
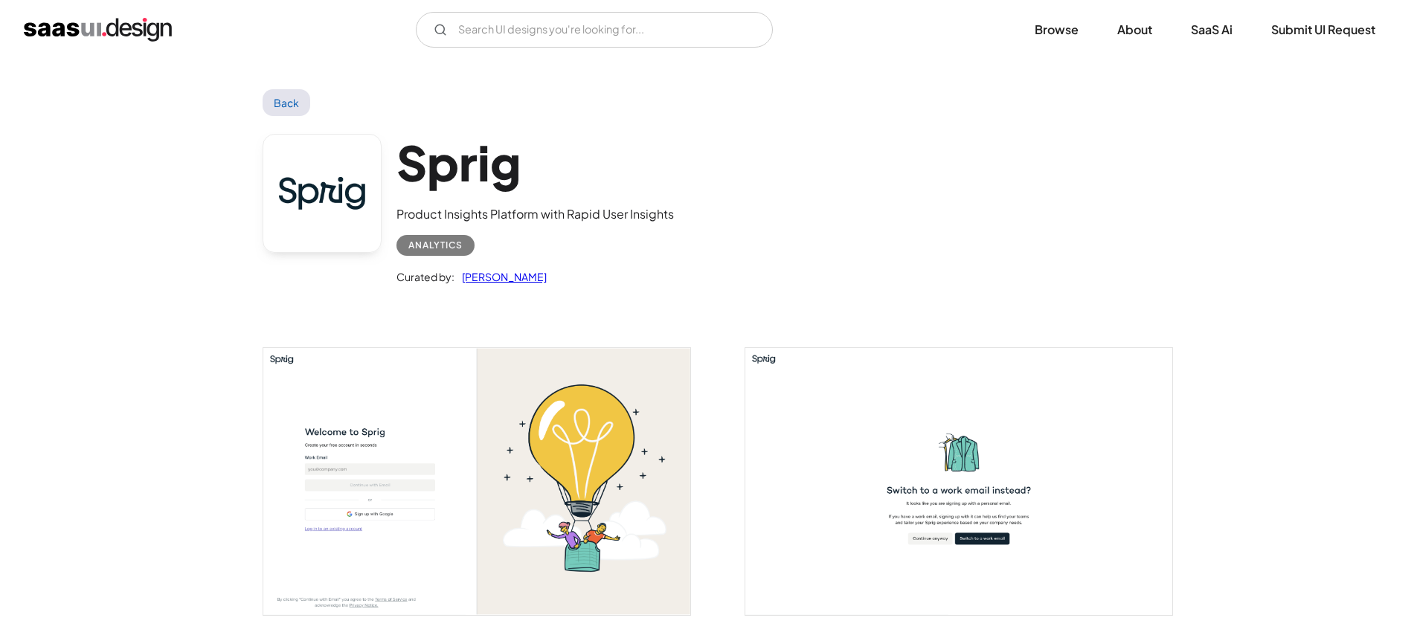
click at [483, 439] on img "open lightbox" at bounding box center [476, 481] width 427 height 267
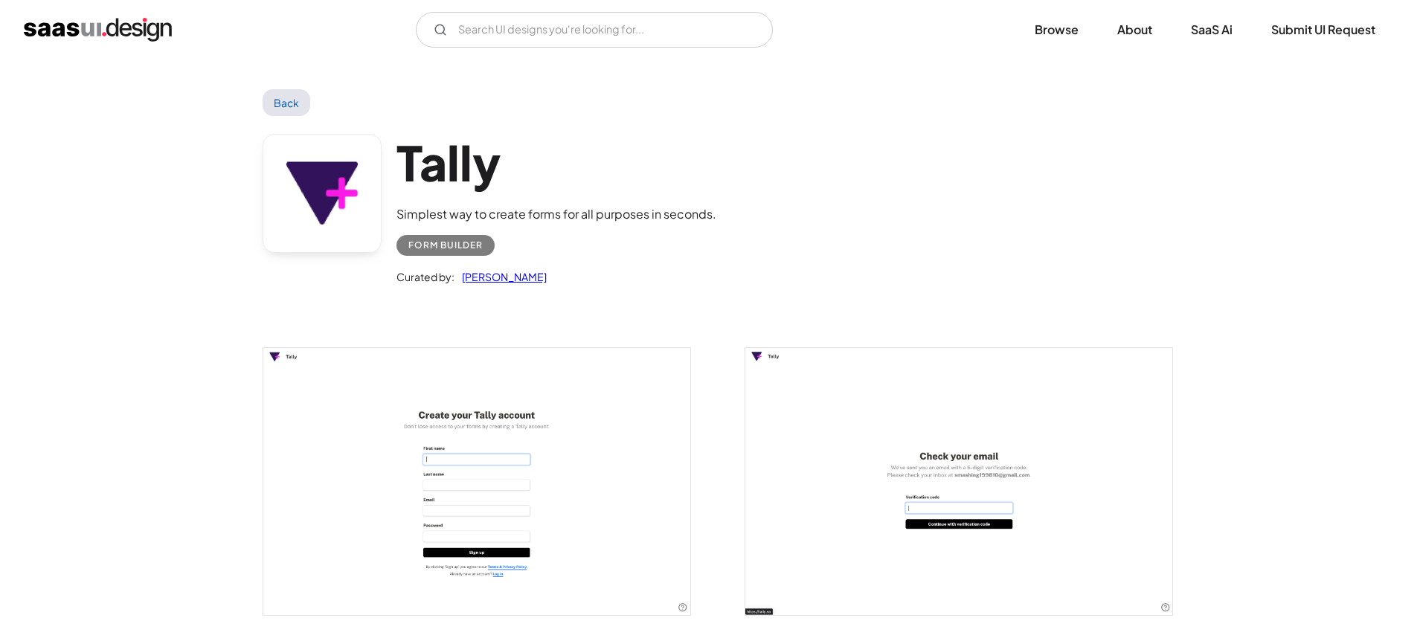
click at [640, 445] on img "open lightbox" at bounding box center [476, 481] width 427 height 267
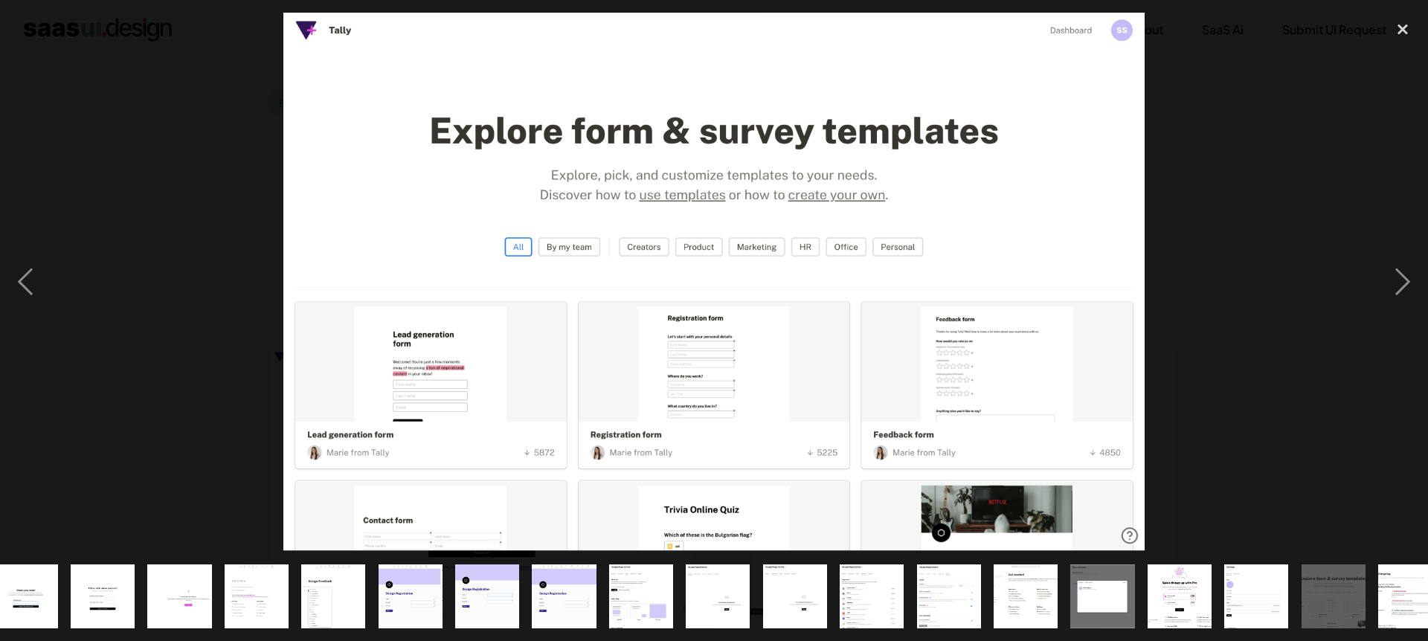
scroll to position [0, 123]
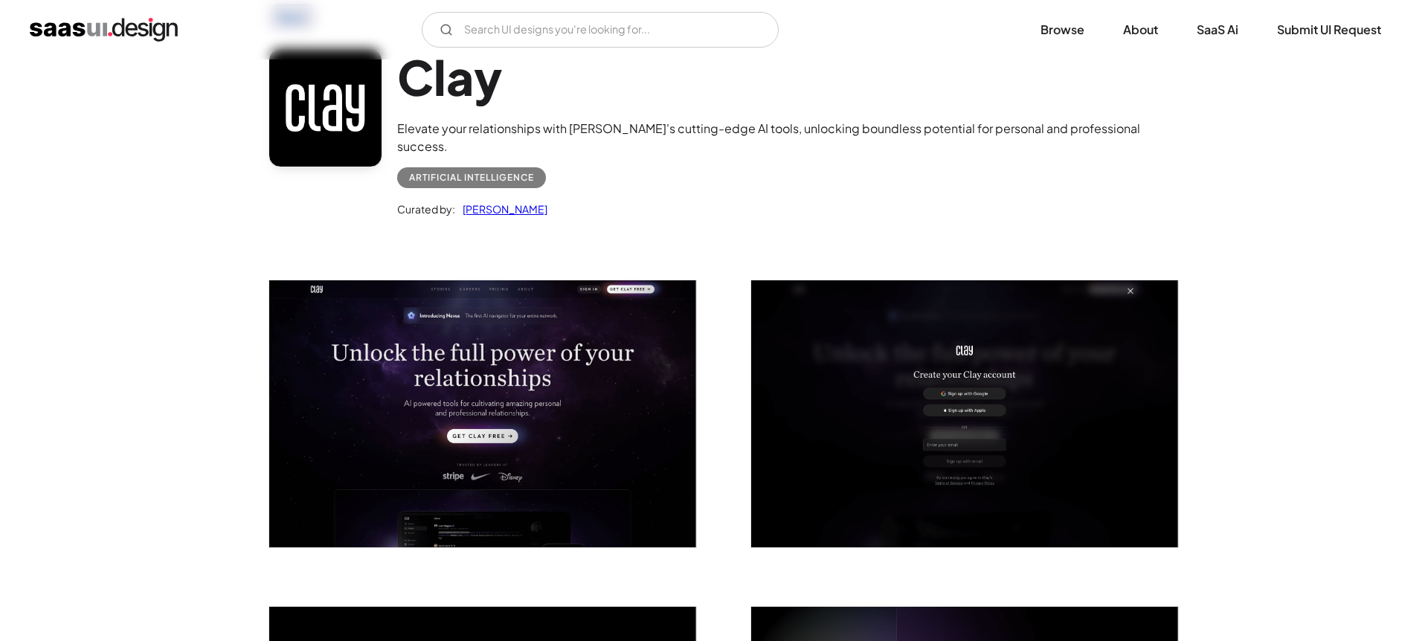
scroll to position [234, 0]
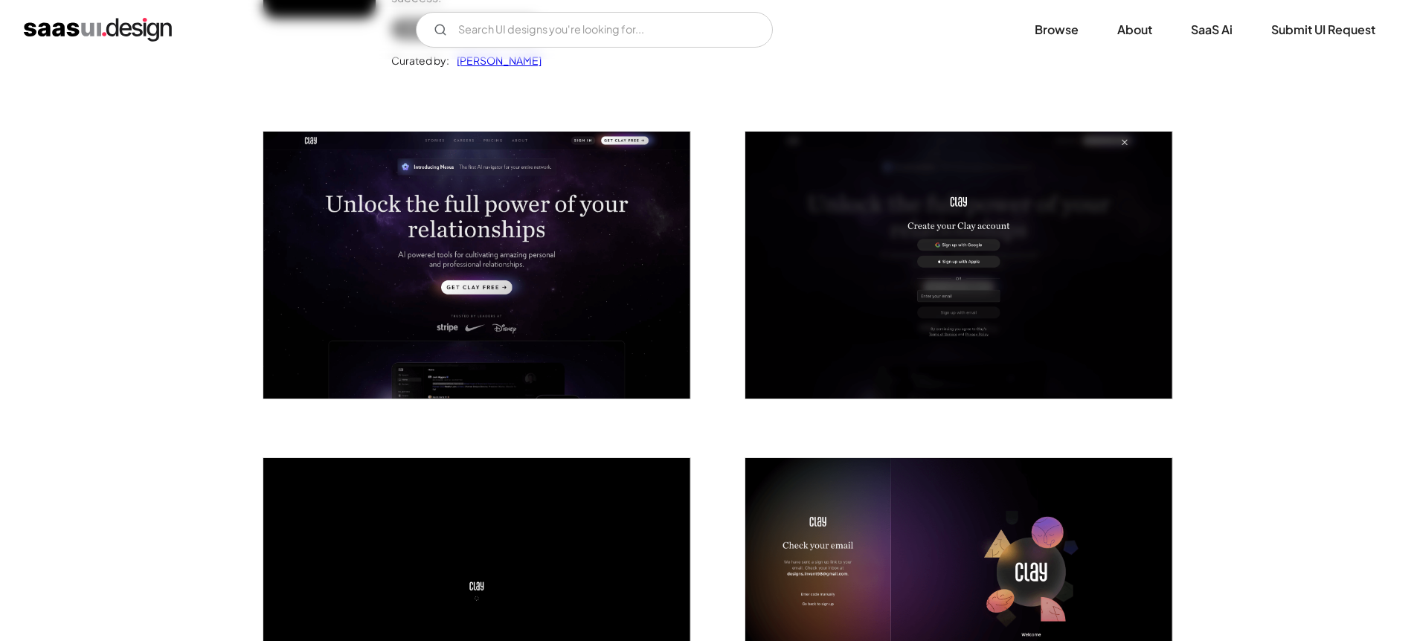
click at [605, 230] on img "open lightbox" at bounding box center [476, 265] width 427 height 267
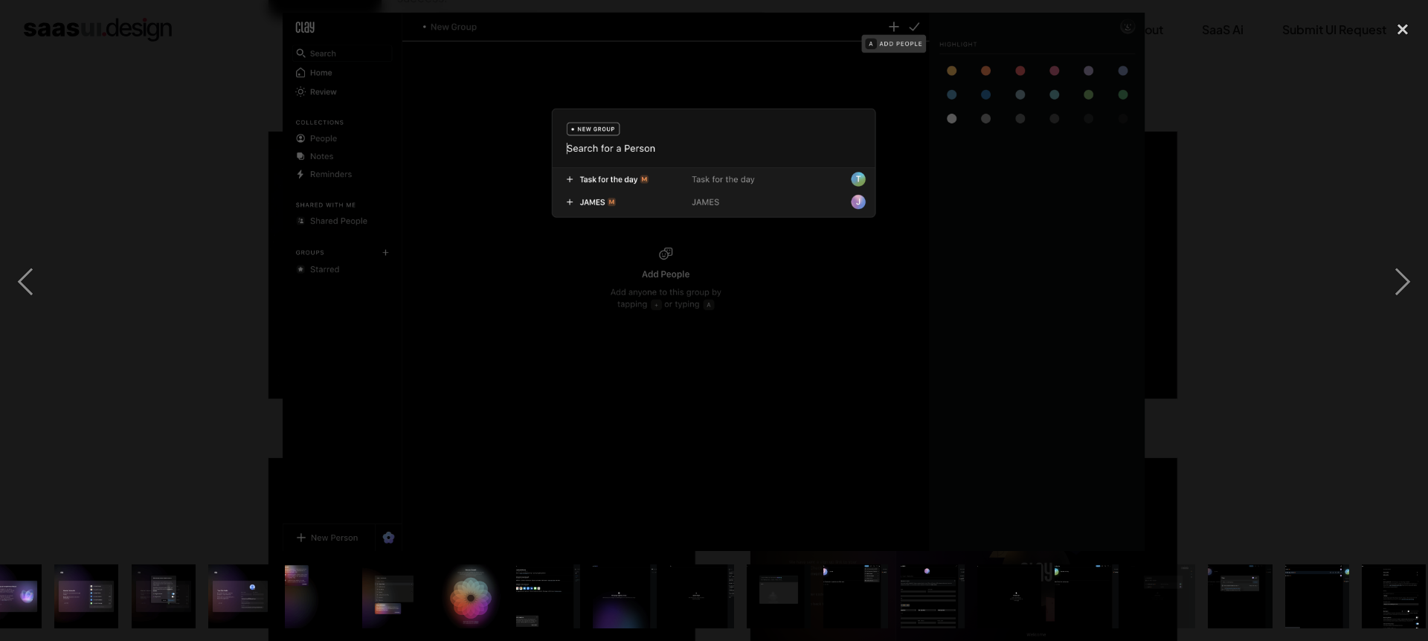
scroll to position [0, 354]
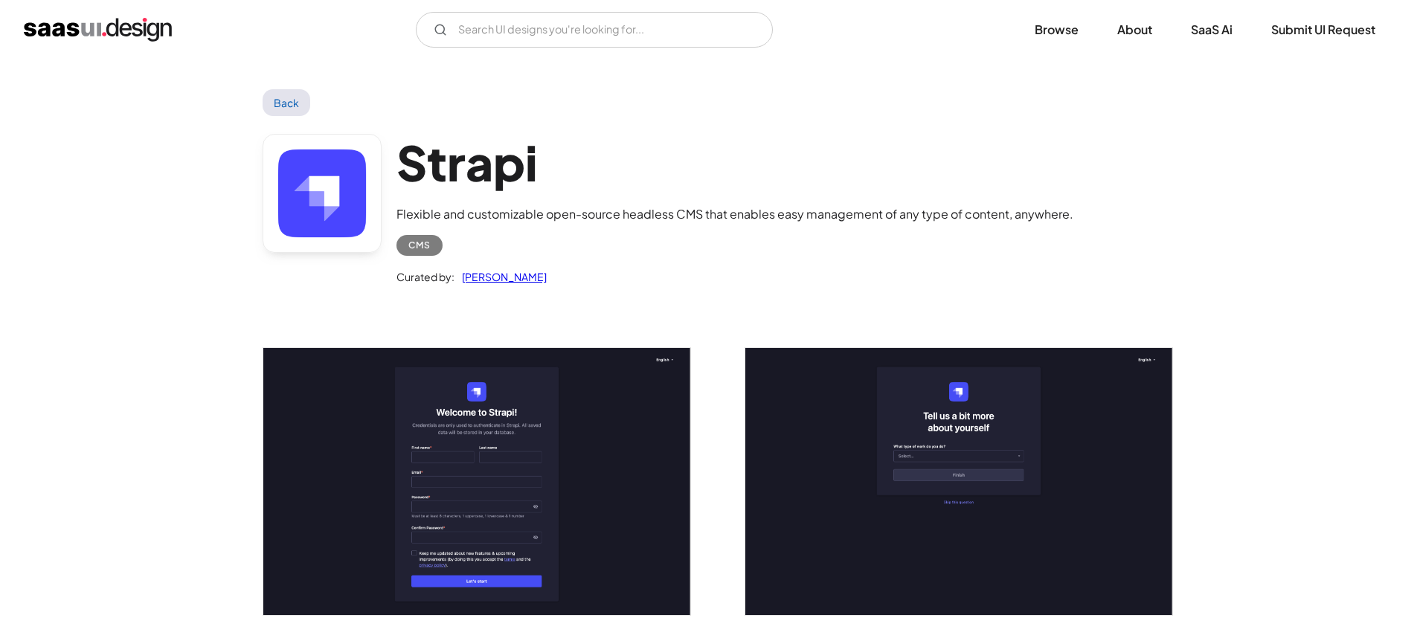
click at [590, 441] on img "open lightbox" at bounding box center [476, 481] width 427 height 267
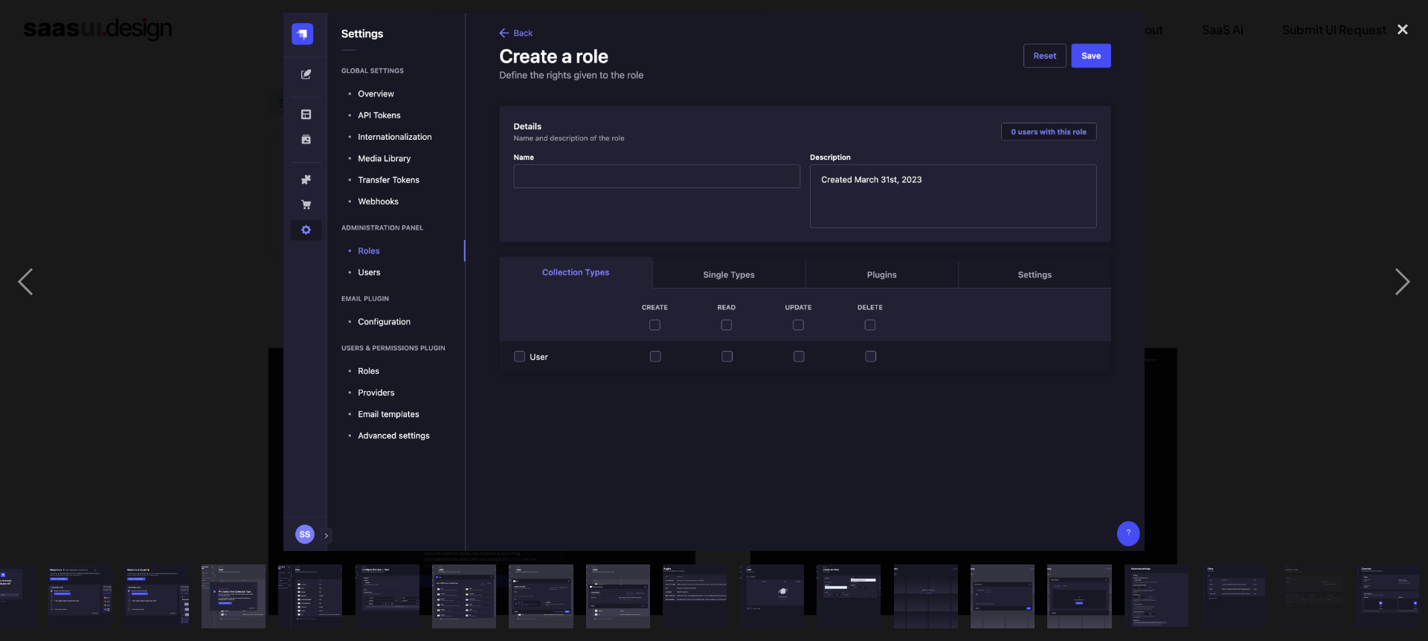
scroll to position [0, 123]
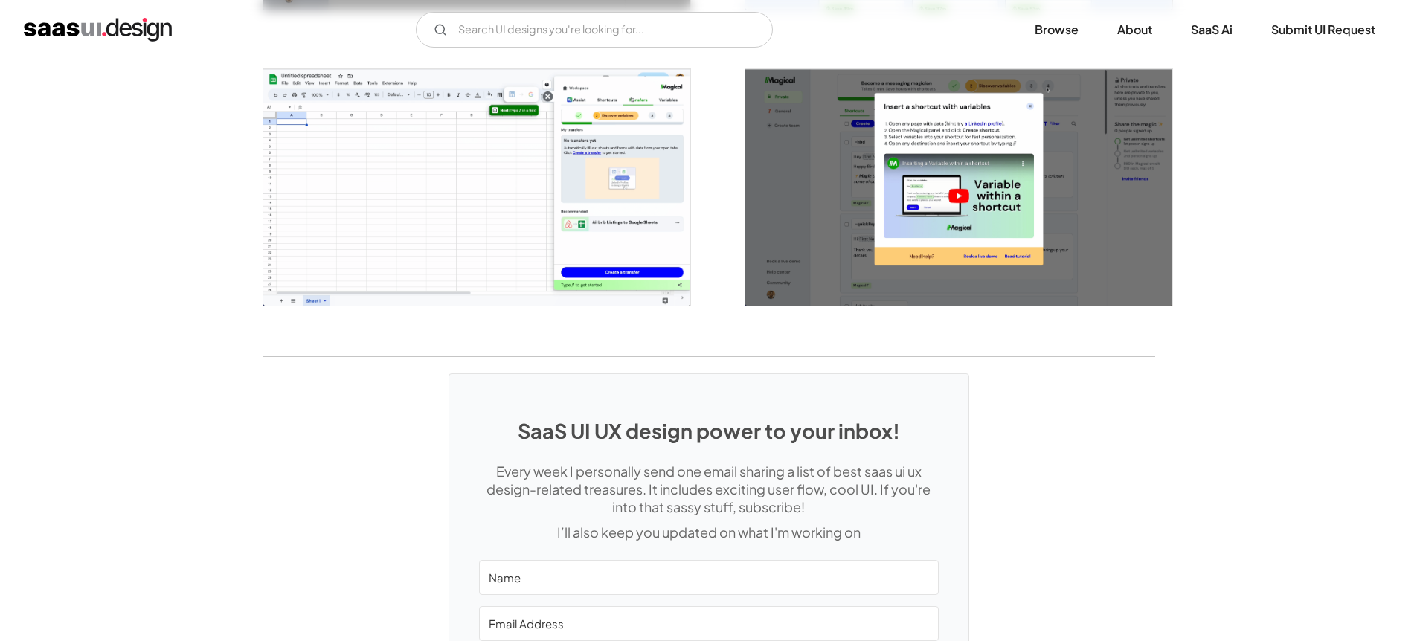
scroll to position [2957, 0]
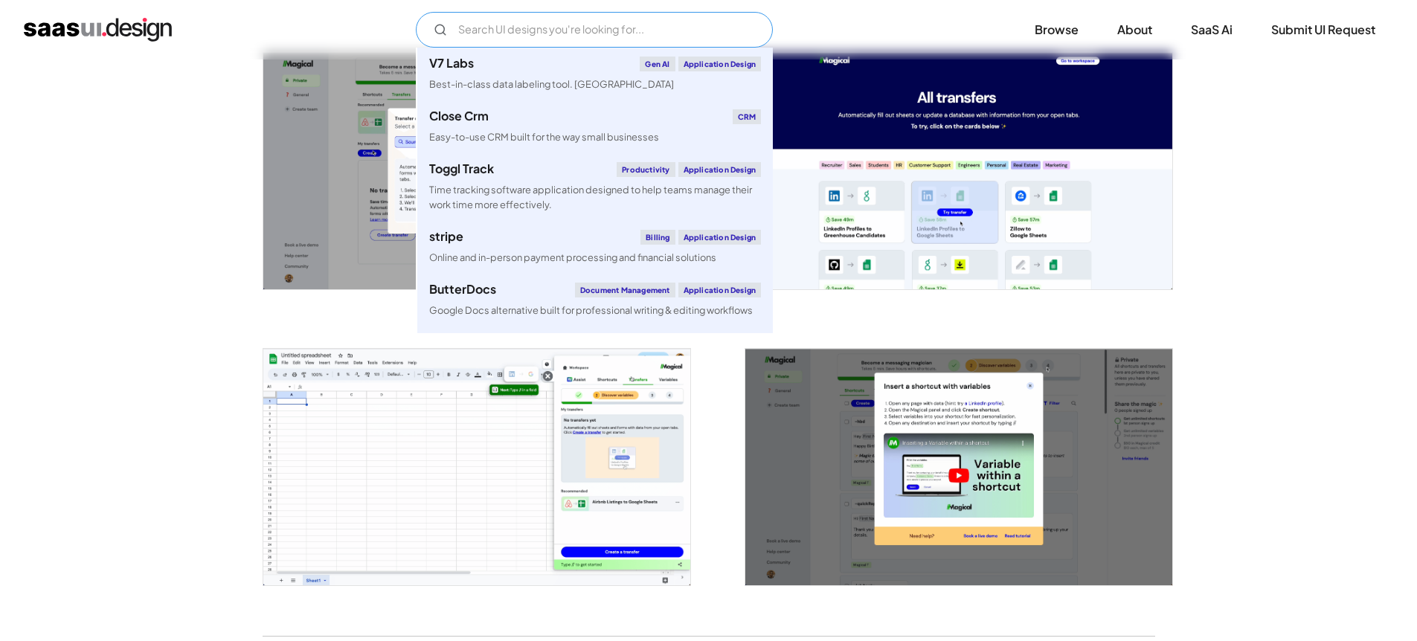
click at [688, 35] on input "Email Form" at bounding box center [594, 30] width 357 height 36
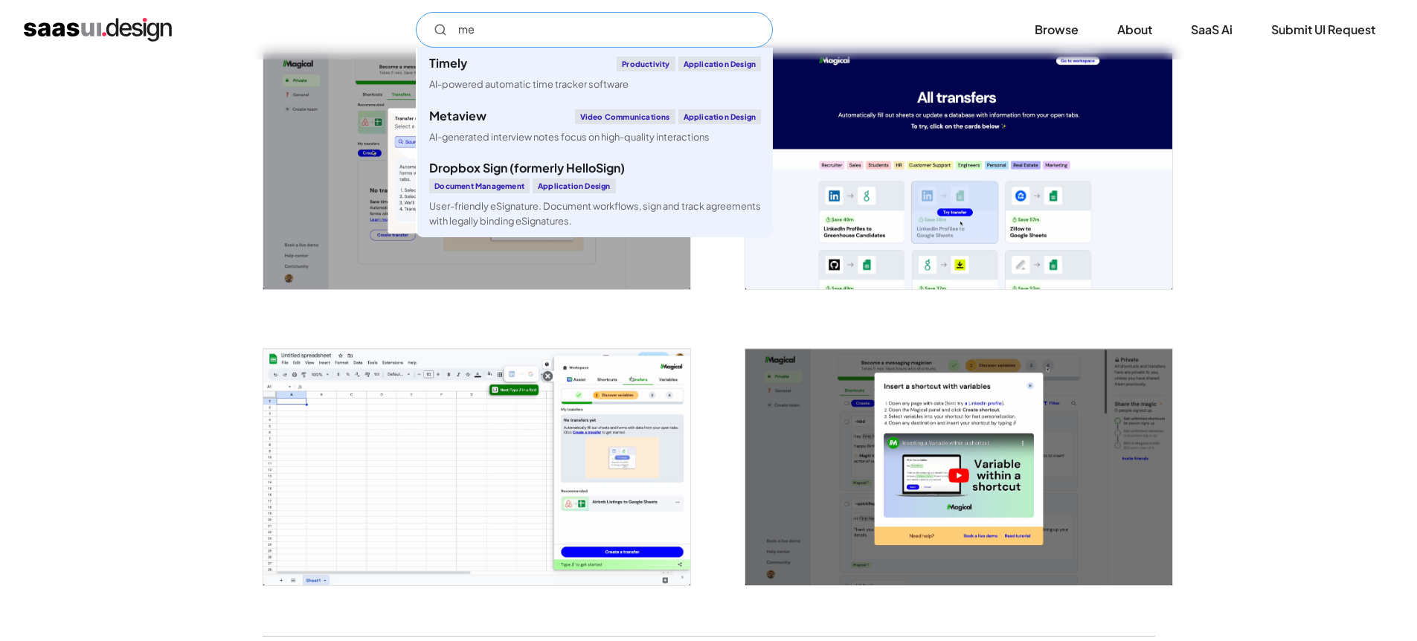
type input "m"
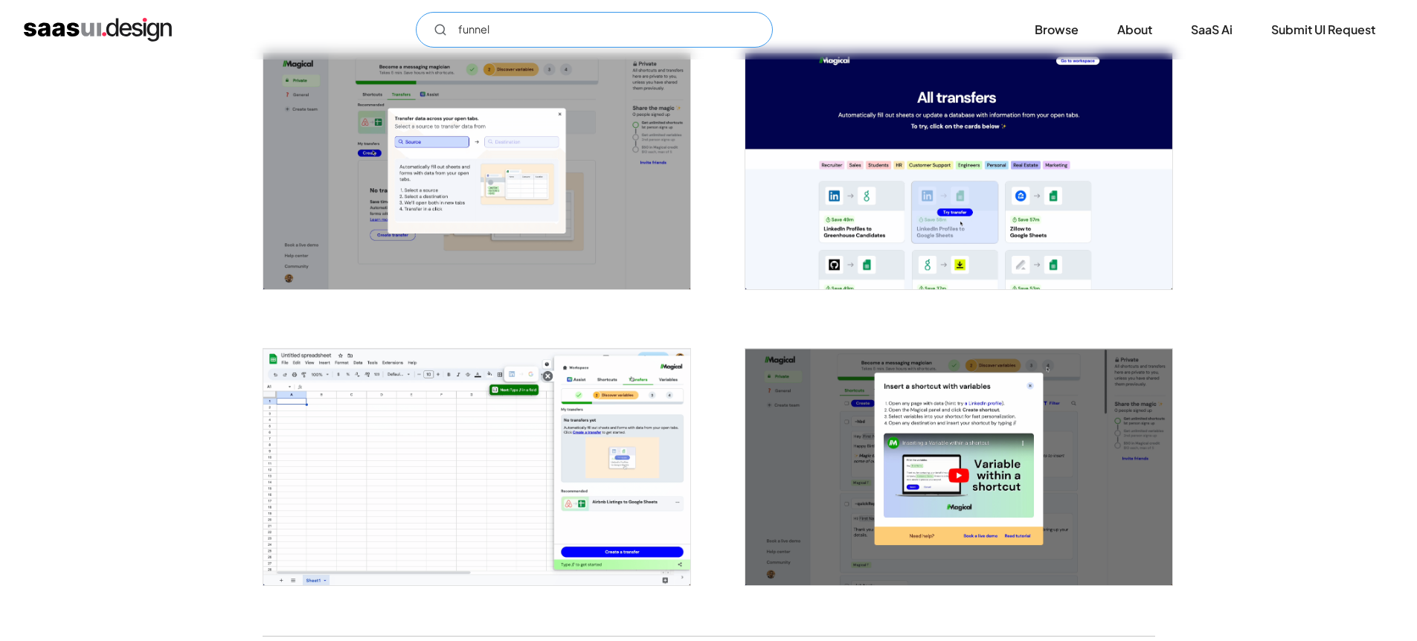
type input "funnel"
click at [144, 36] on img "home" at bounding box center [98, 30] width 148 height 24
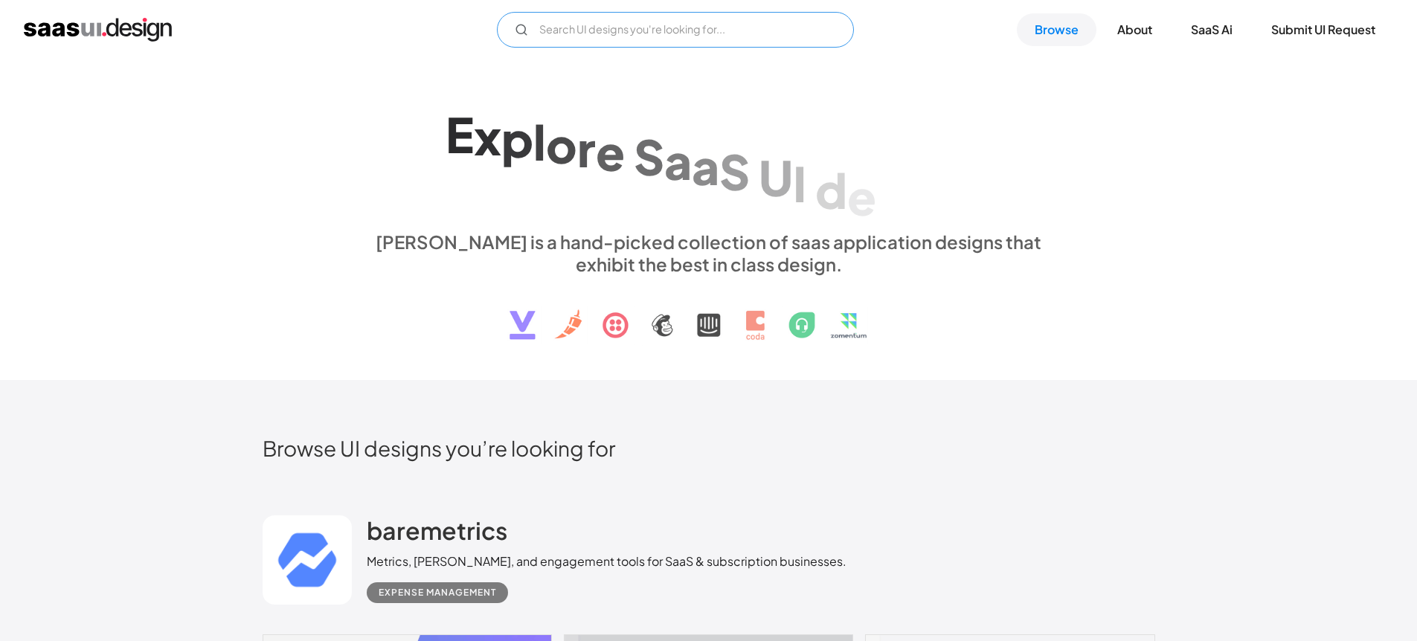
click at [545, 36] on input "Email Form" at bounding box center [675, 30] width 357 height 36
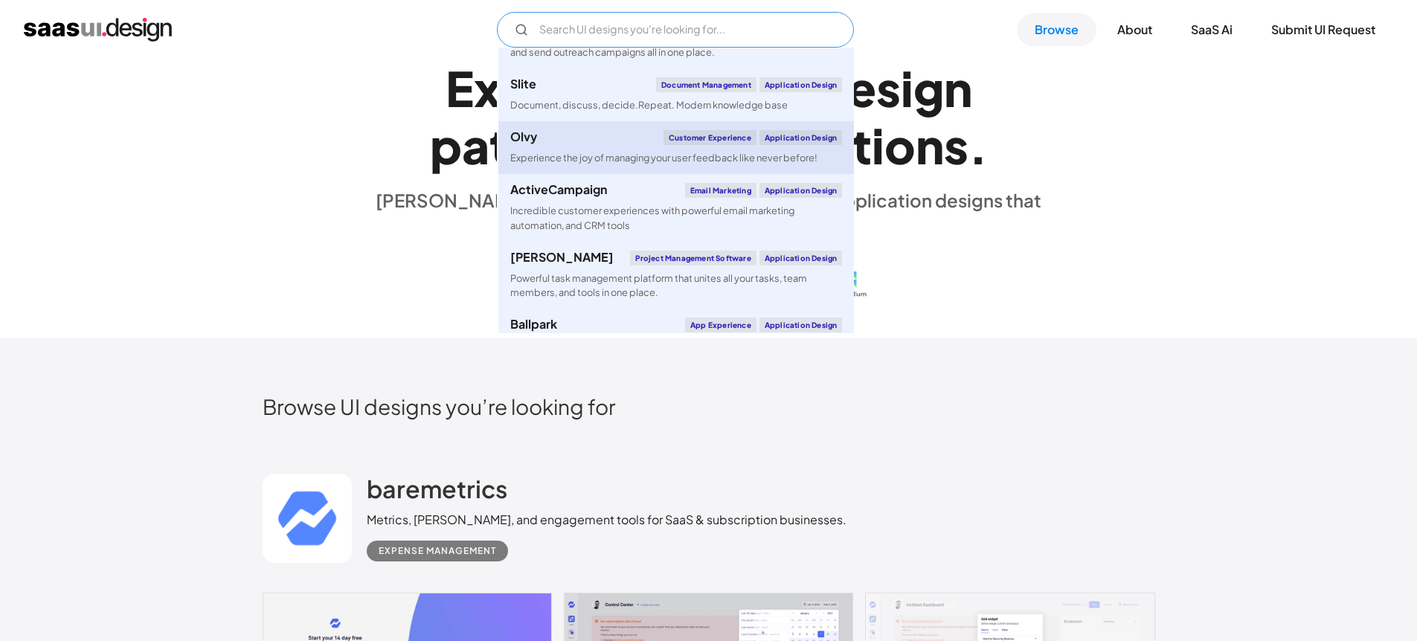
scroll to position [4400, 0]
